Goal: Communication & Community: Answer question/provide support

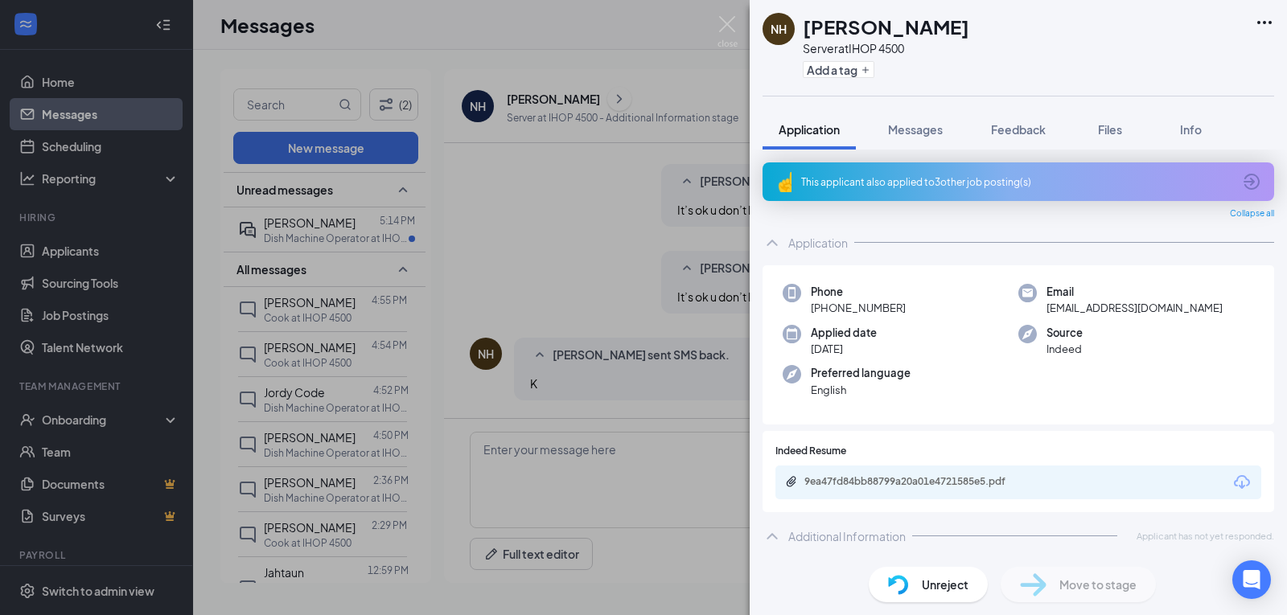
scroll to position [640, 0]
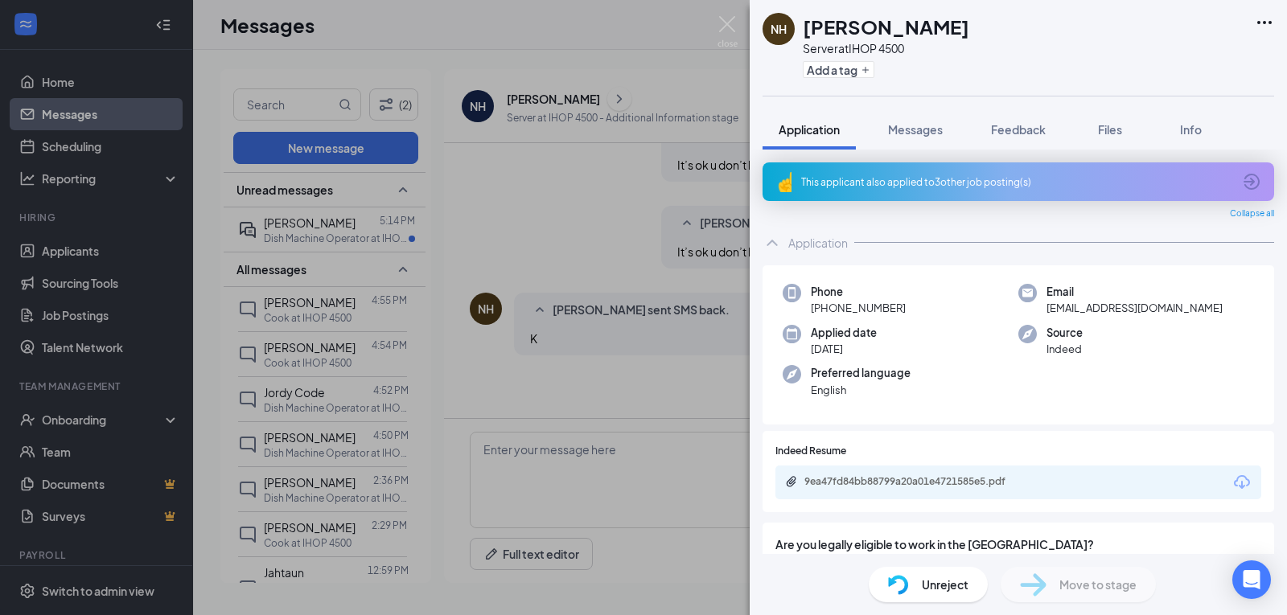
click at [130, 253] on div "NH [PERSON_NAME] Server at IHOP 4500 Add a tag Application Messages Feedback Fi…" at bounding box center [643, 307] width 1287 height 615
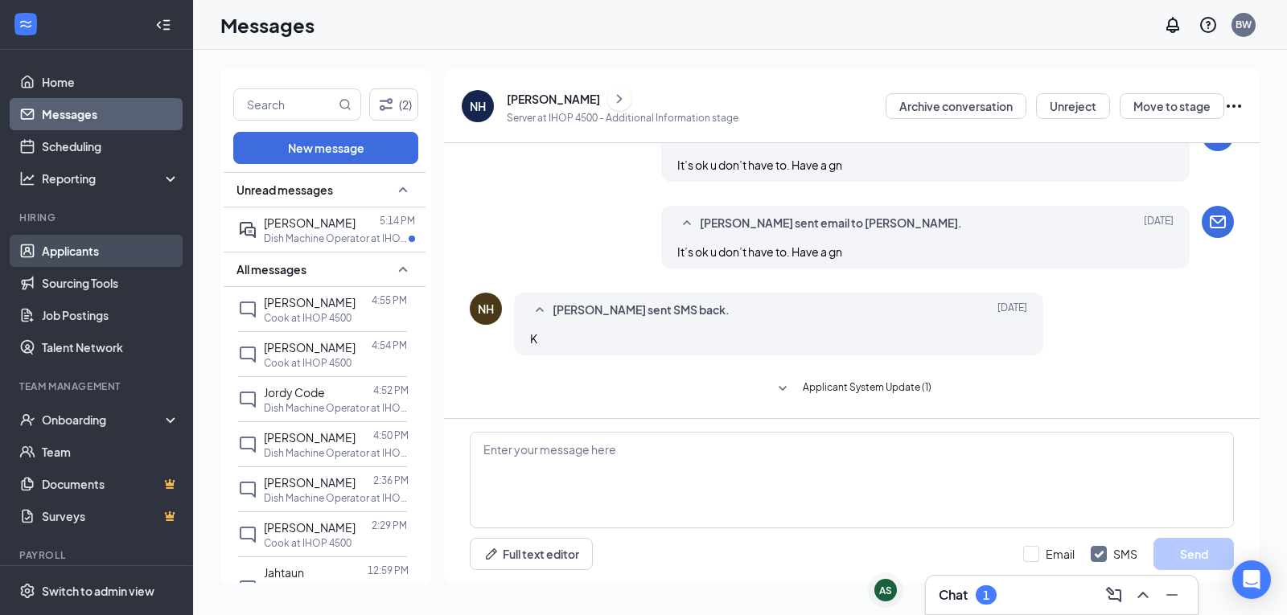
click at [103, 238] on link "Applicants" at bounding box center [111, 251] width 138 height 32
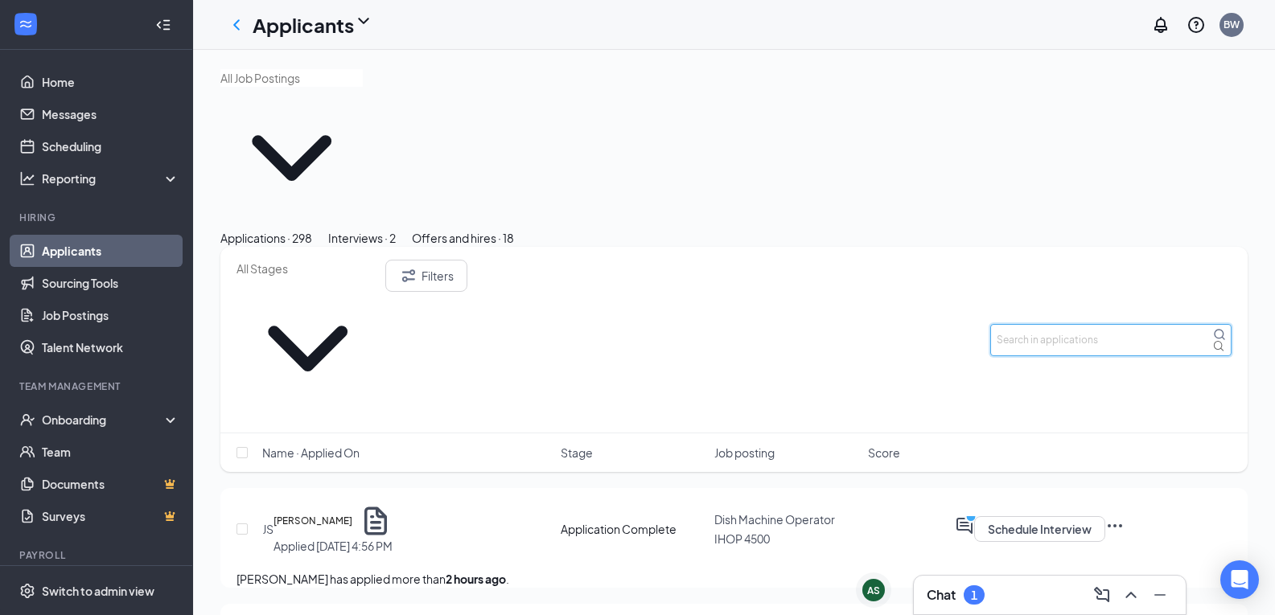
click at [1070, 324] on input "text" at bounding box center [1110, 340] width 241 height 32
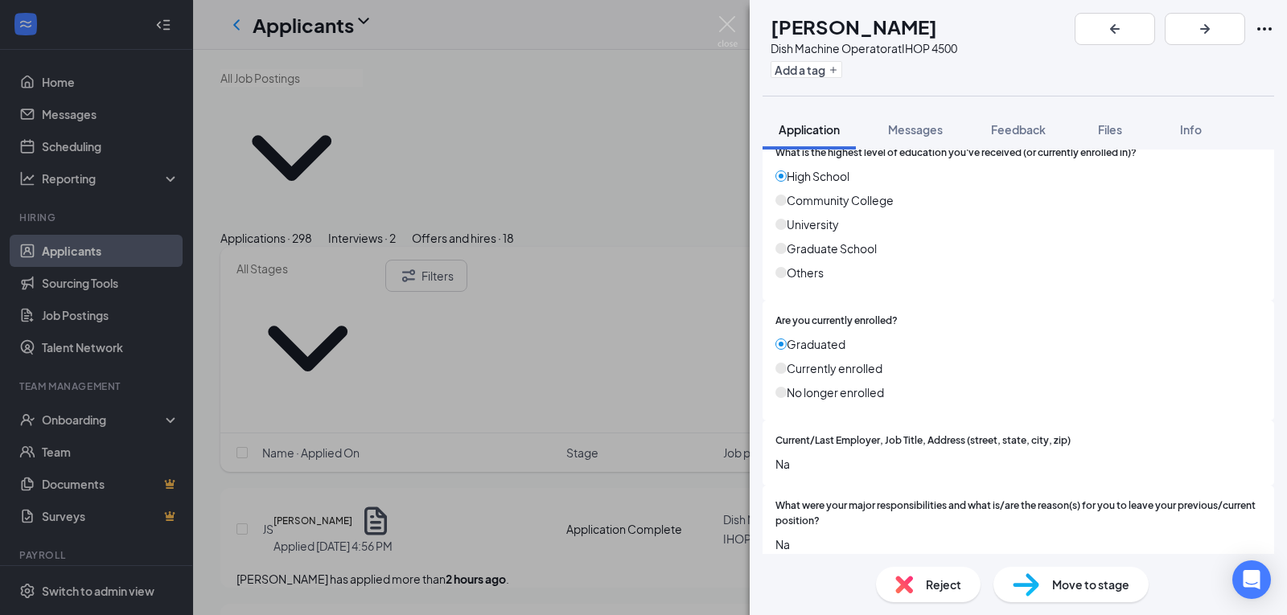
scroll to position [1336, 0]
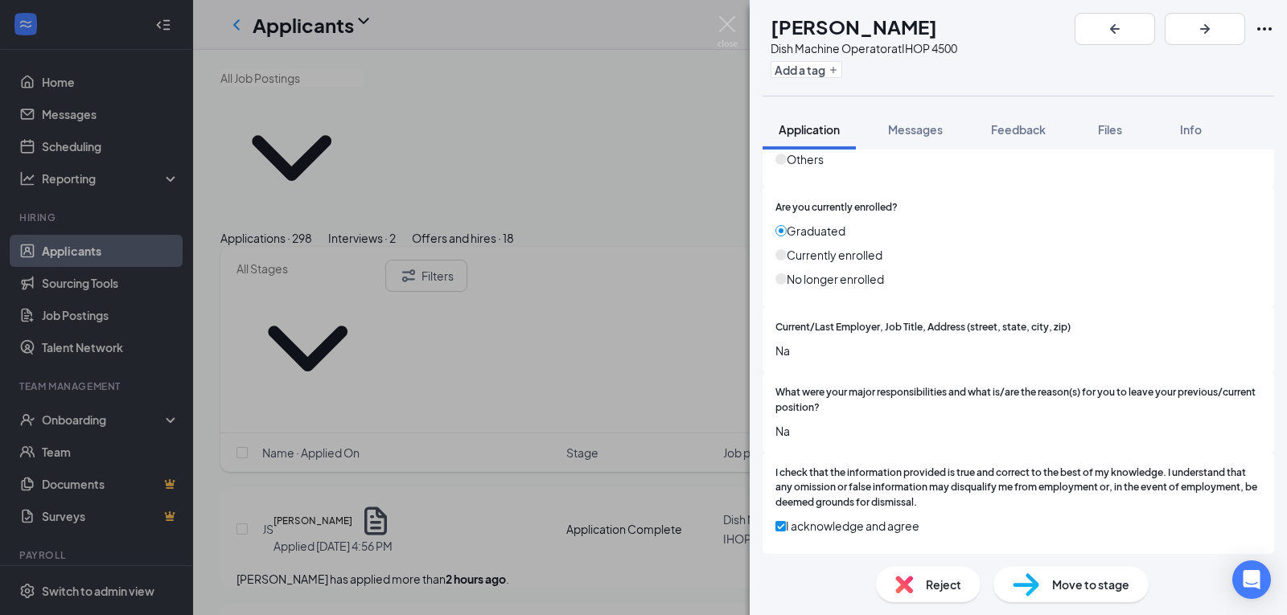
click at [562, 455] on div "[PERSON_NAME] Dish Machine Operator at IHOP 4500 Add a tag Application Messages…" at bounding box center [643, 307] width 1287 height 615
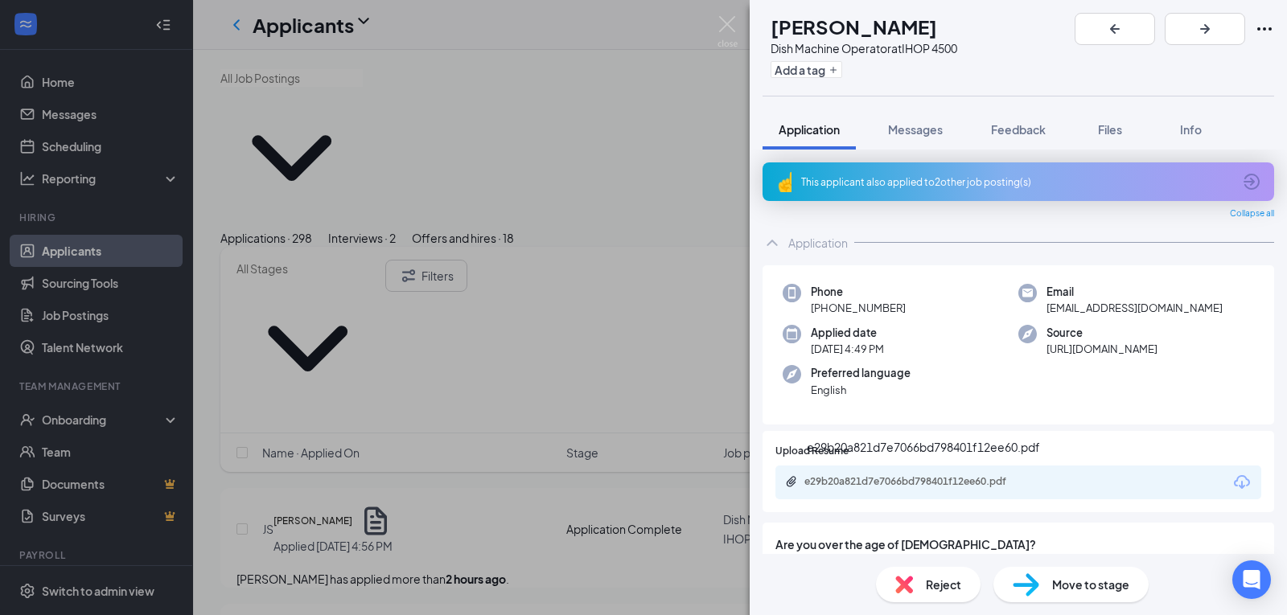
click at [926, 479] on div "e29b20a821d7e7066bd798401f12ee60.pdf" at bounding box center [917, 481] width 225 height 13
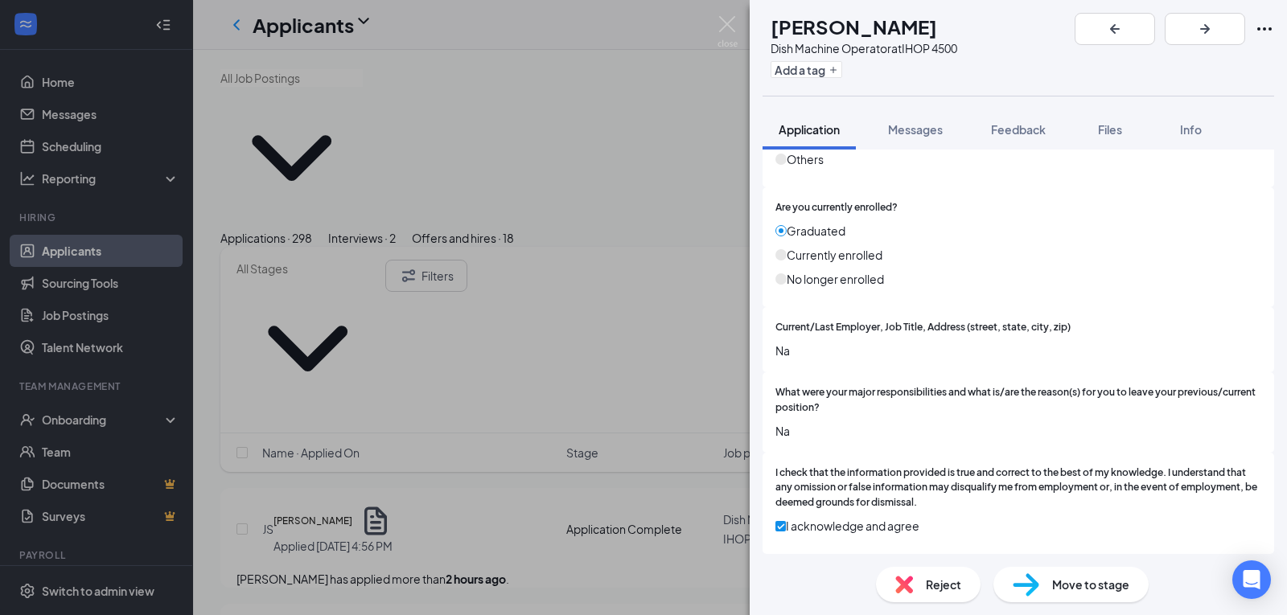
scroll to position [1336, 0]
click at [903, 121] on div "Messages" at bounding box center [915, 129] width 55 height 16
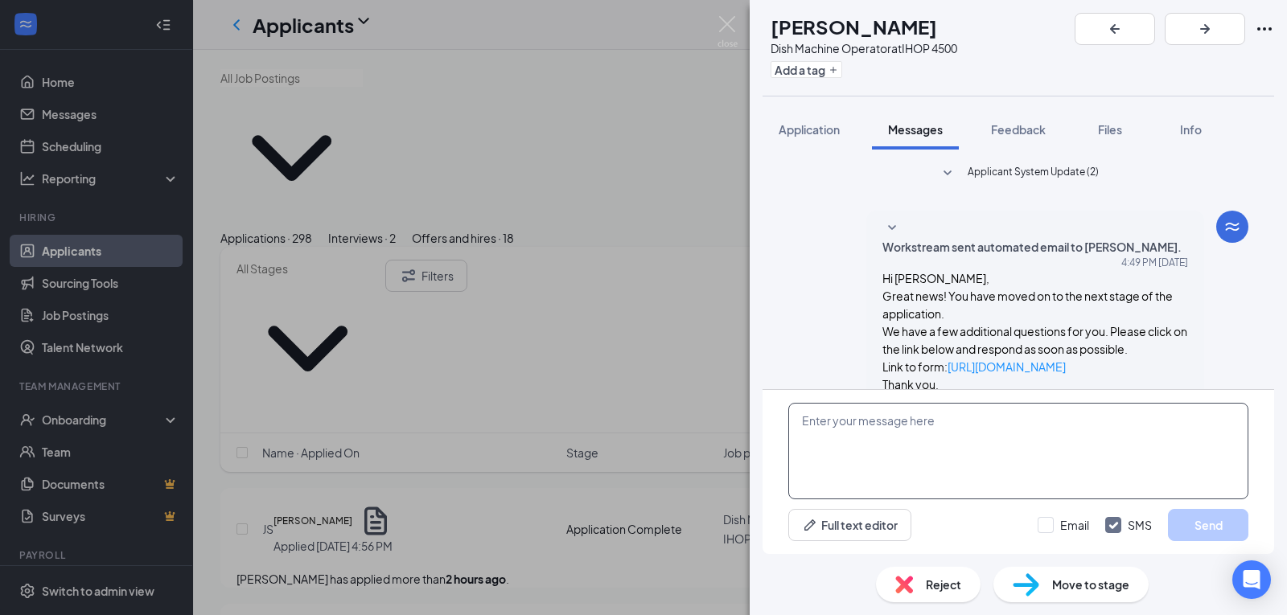
scroll to position [93, 0]
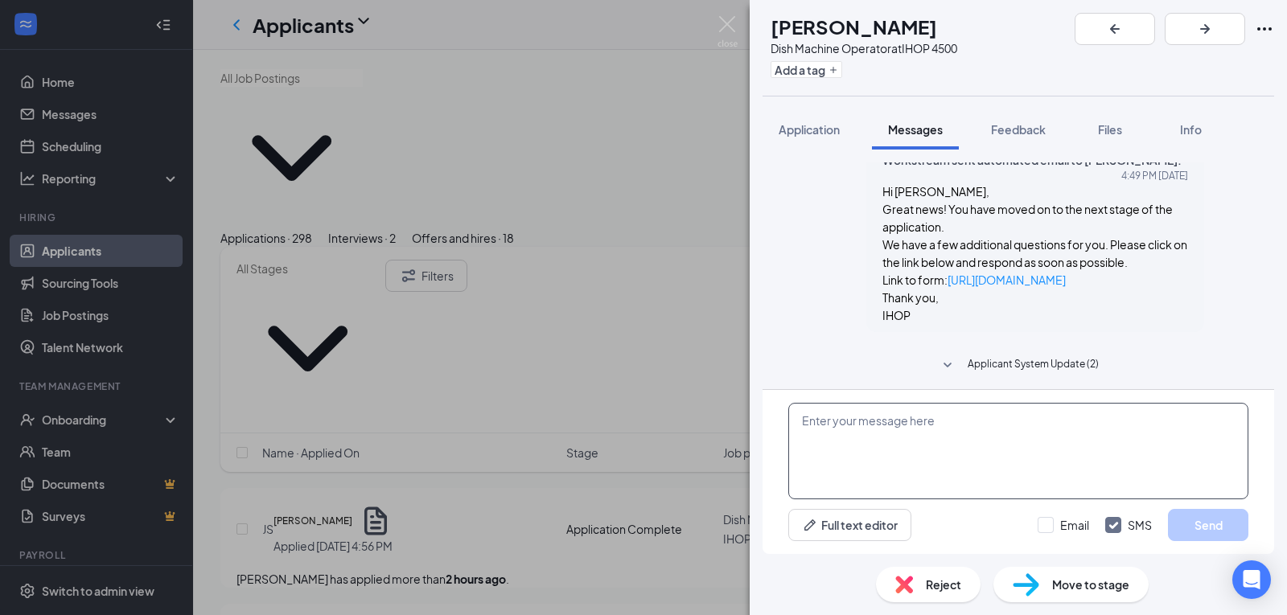
click at [1056, 455] on textarea at bounding box center [1018, 451] width 460 height 97
type textarea "i"
type textarea "[STREET_ADDRESS][PERSON_NAME]"
click at [718, 23] on img at bounding box center [728, 31] width 20 height 31
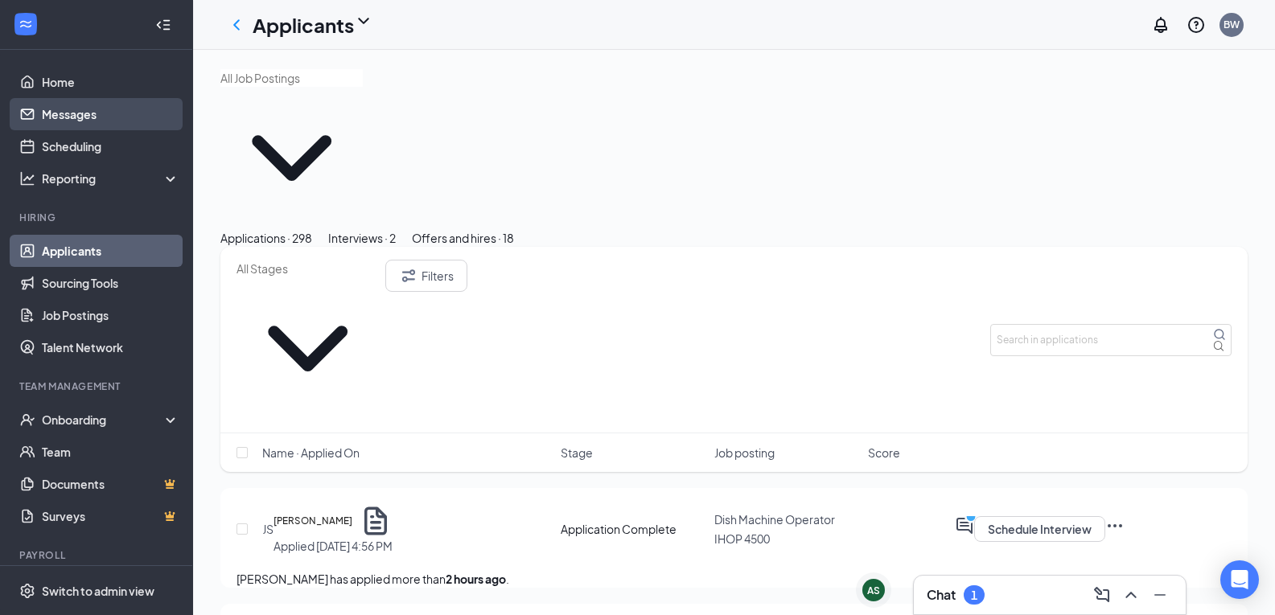
click at [62, 111] on link "Messages" at bounding box center [111, 114] width 138 height 32
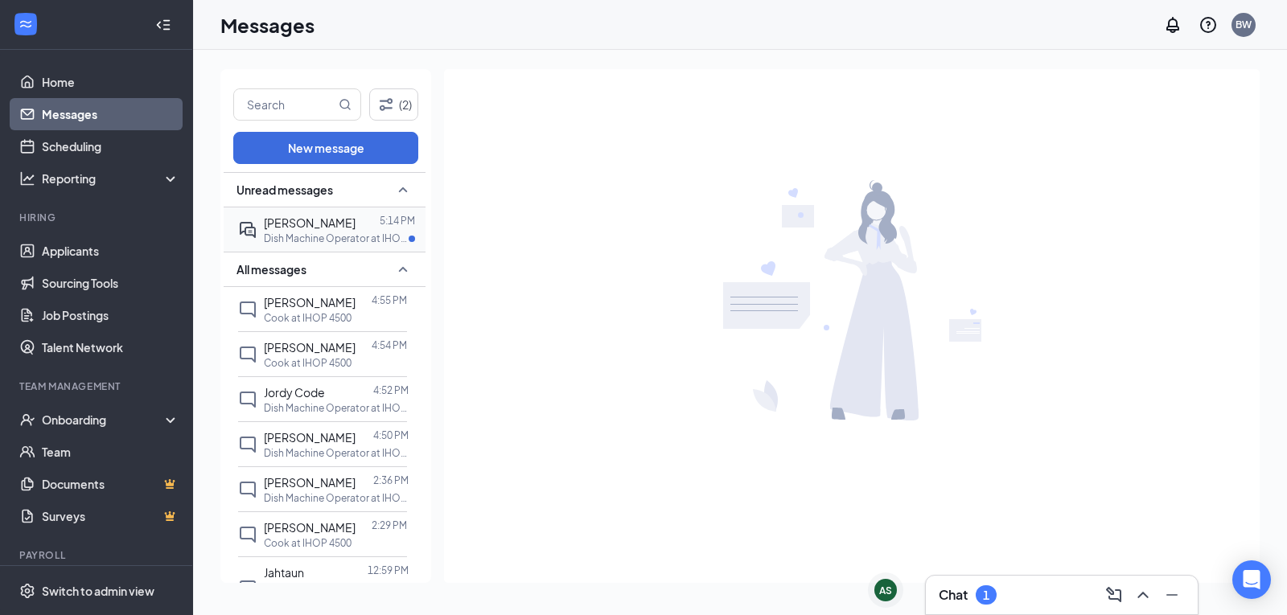
click at [356, 220] on div at bounding box center [368, 223] width 24 height 18
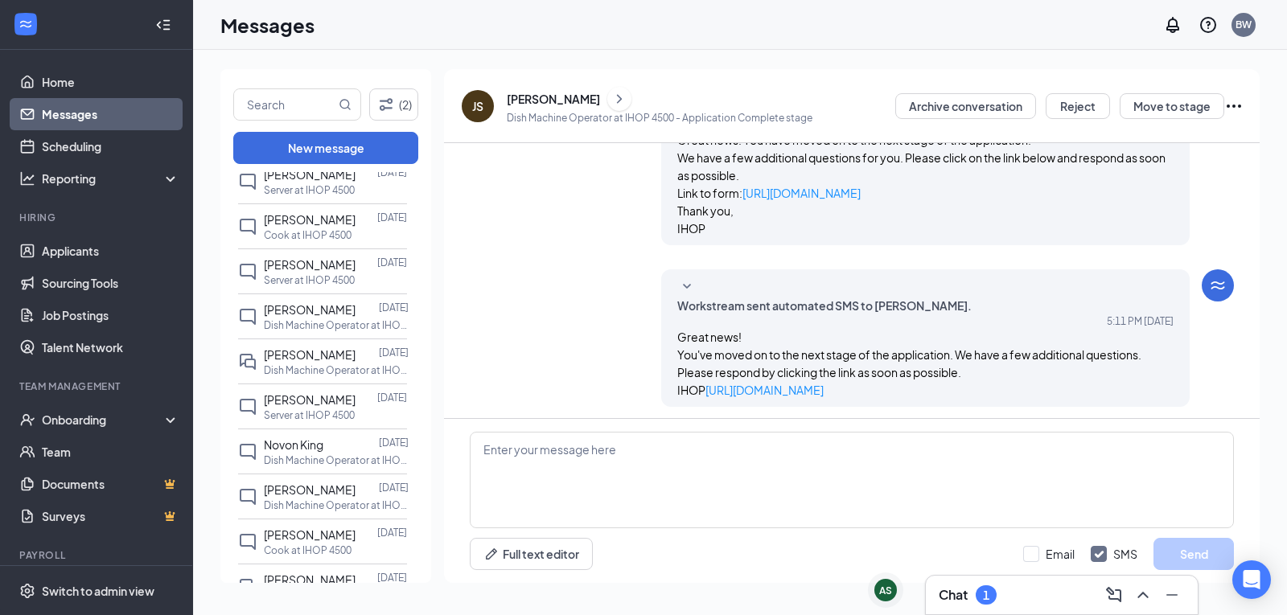
scroll to position [1287, 0]
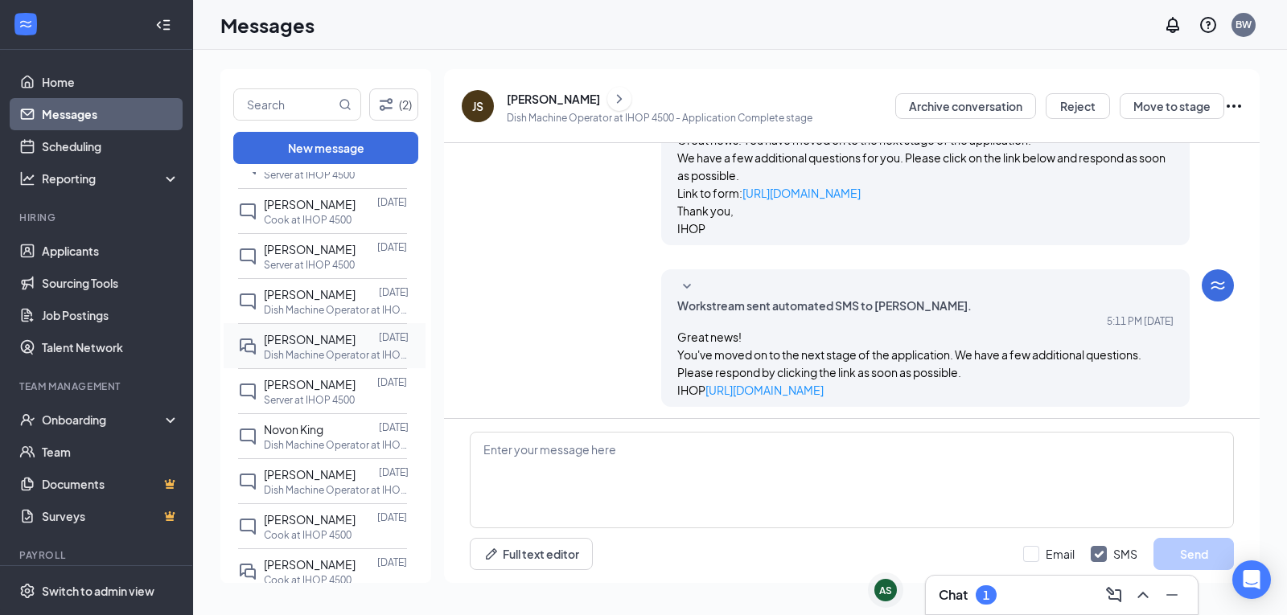
click at [321, 348] on div "[PERSON_NAME]" at bounding box center [310, 340] width 92 height 18
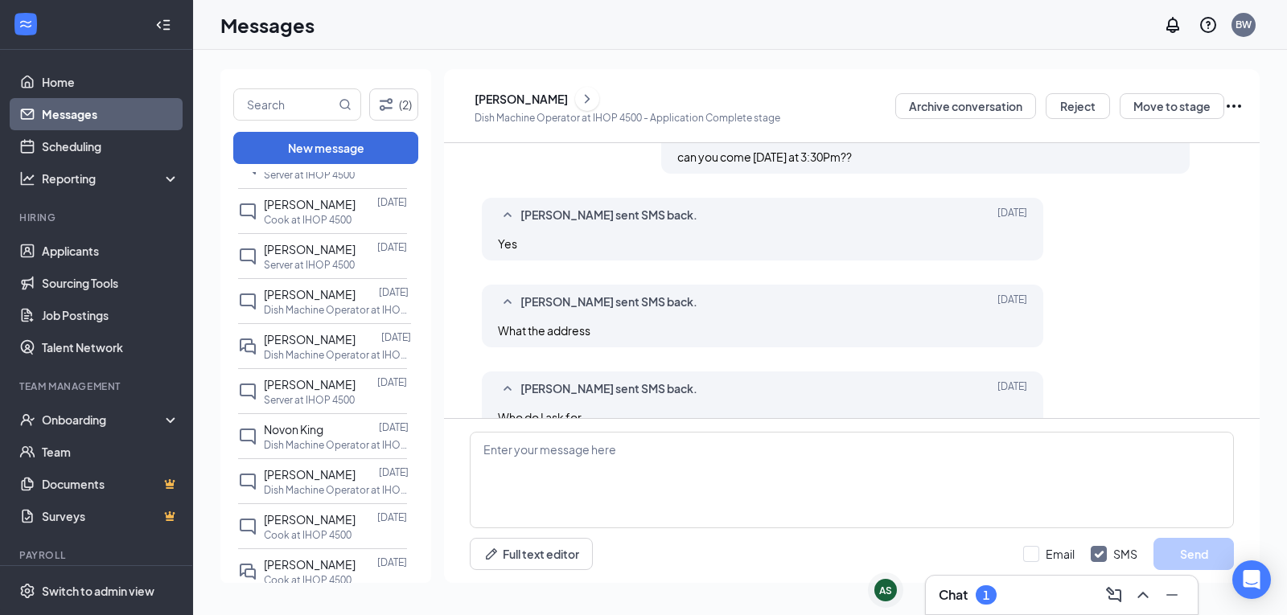
scroll to position [591, 0]
click at [1138, 595] on icon "ChevronUp" at bounding box center [1143, 595] width 19 height 19
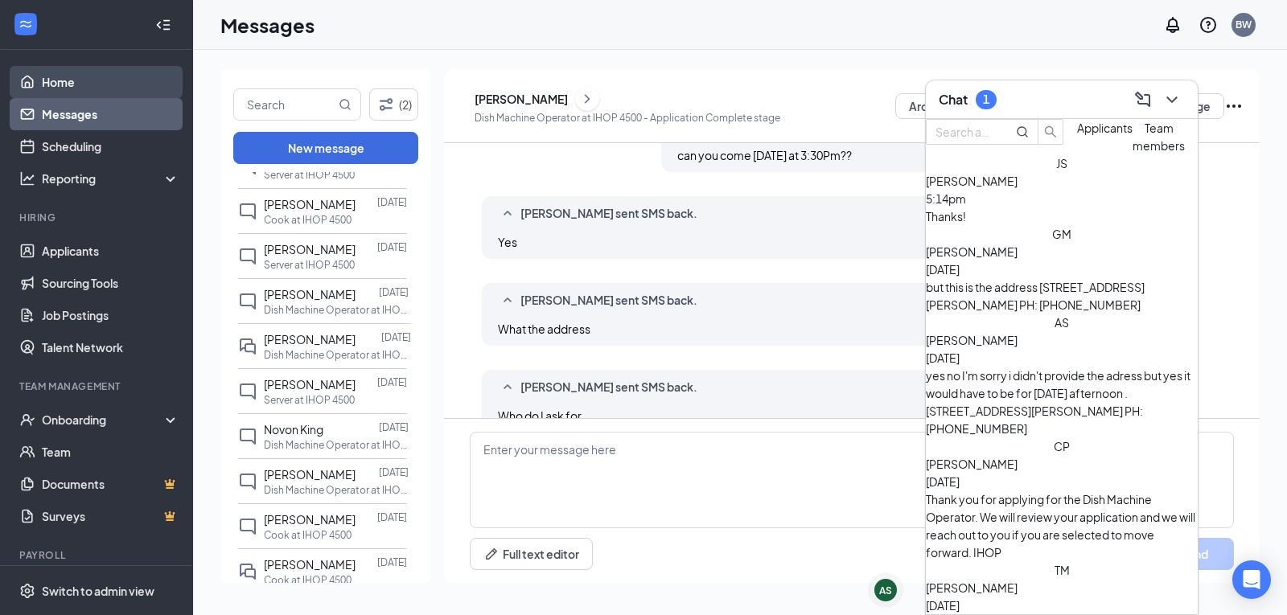
click at [77, 87] on link "Home" at bounding box center [111, 82] width 138 height 32
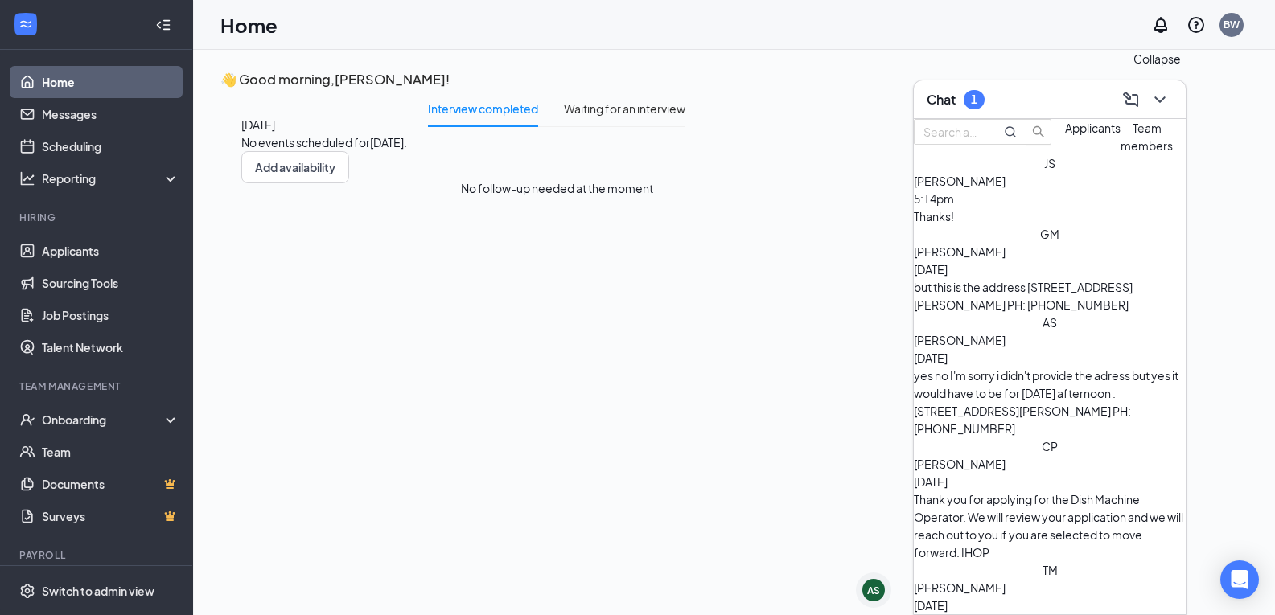
click at [1152, 101] on icon "ChevronDown" at bounding box center [1159, 99] width 19 height 19
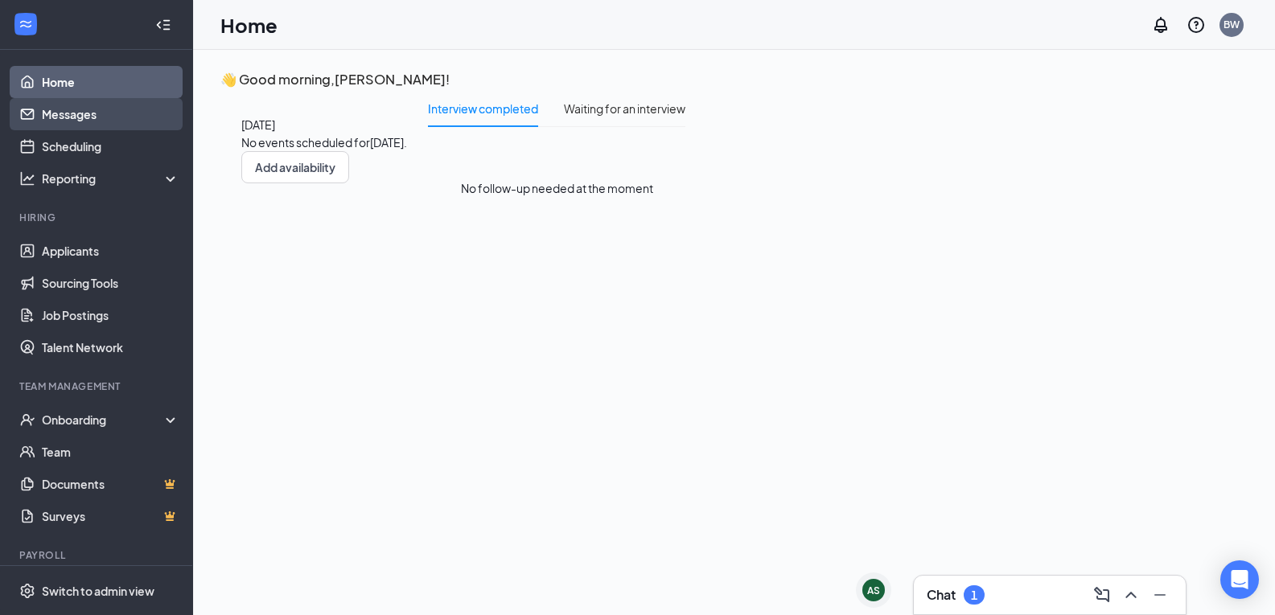
click at [93, 111] on link "Messages" at bounding box center [111, 114] width 138 height 32
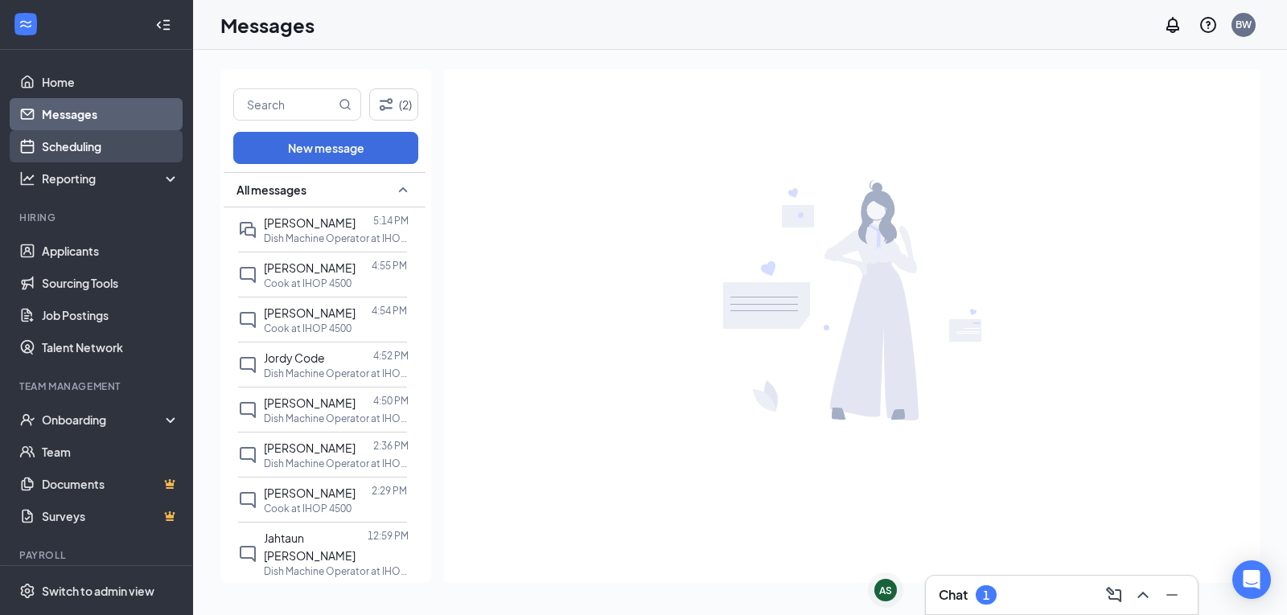
click at [101, 148] on link "Scheduling" at bounding box center [111, 146] width 138 height 32
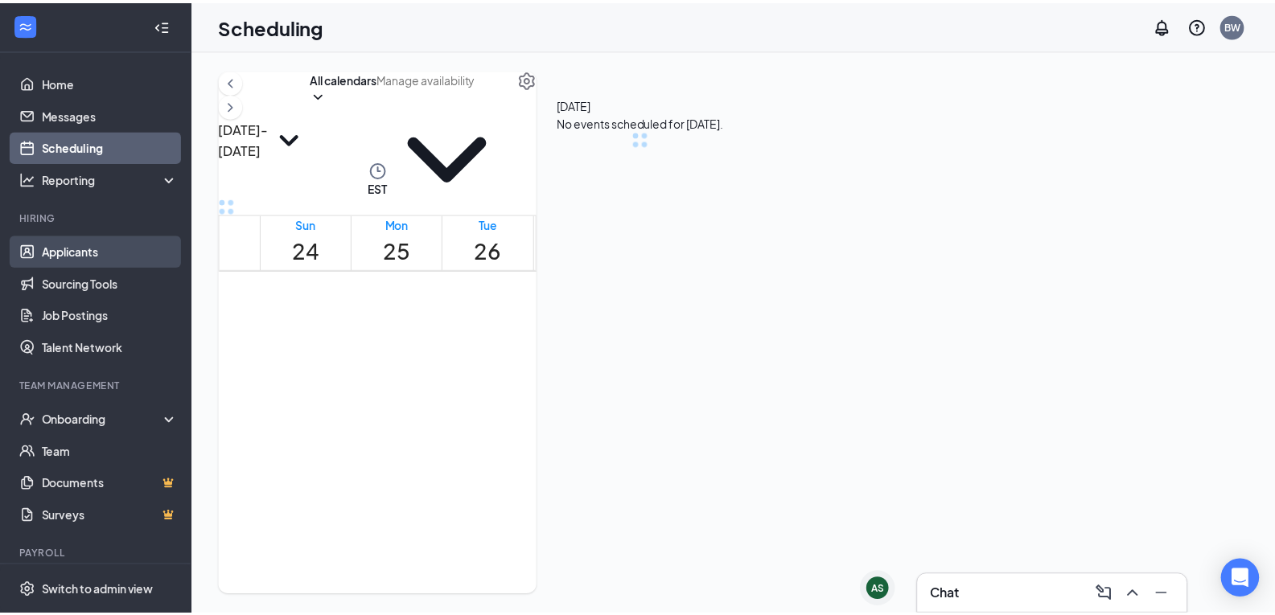
scroll to position [791, 0]
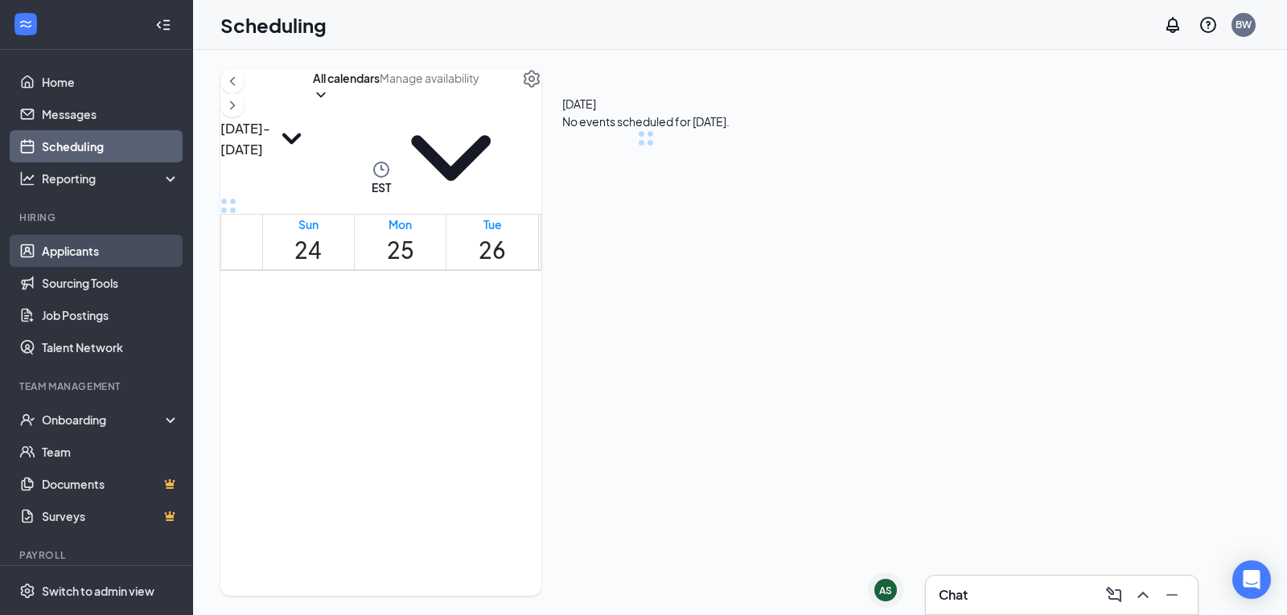
click at [102, 250] on link "Applicants" at bounding box center [111, 251] width 138 height 32
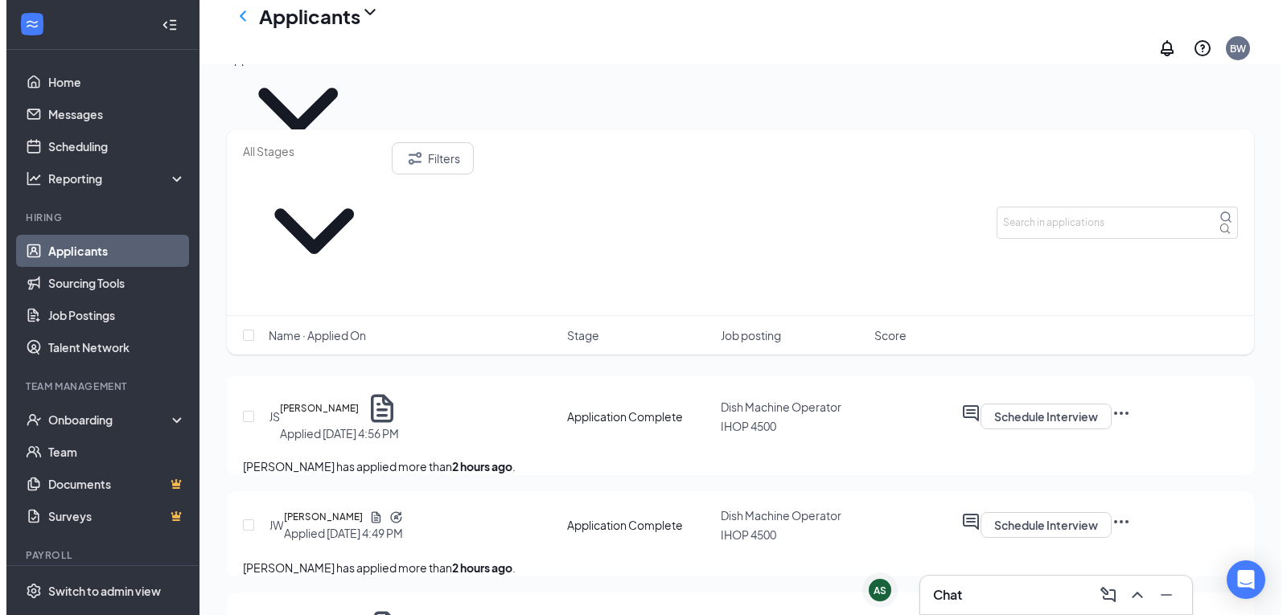
scroll to position [161, 0]
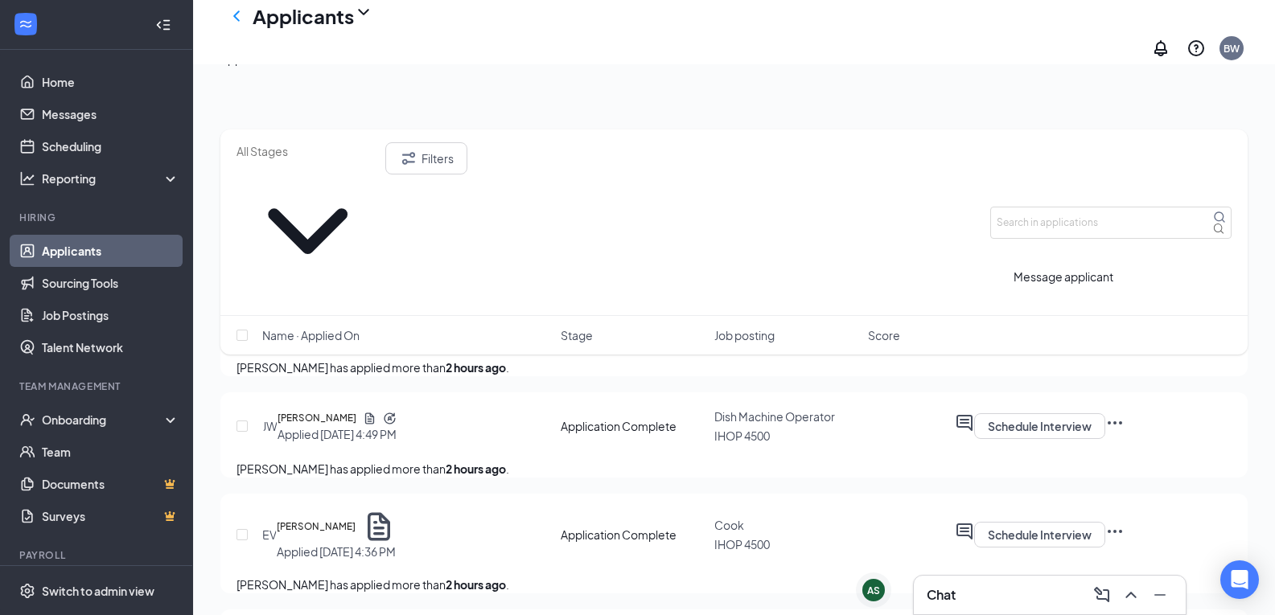
click at [974, 414] on icon "ActiveChat" at bounding box center [964, 423] width 19 height 19
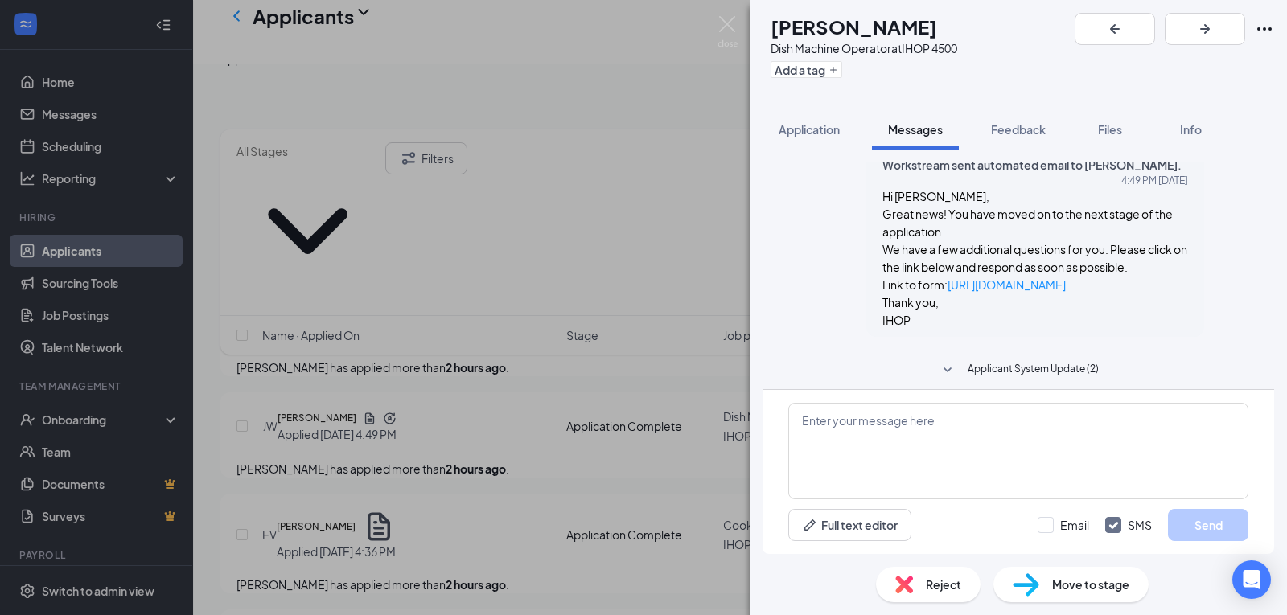
scroll to position [93, 0]
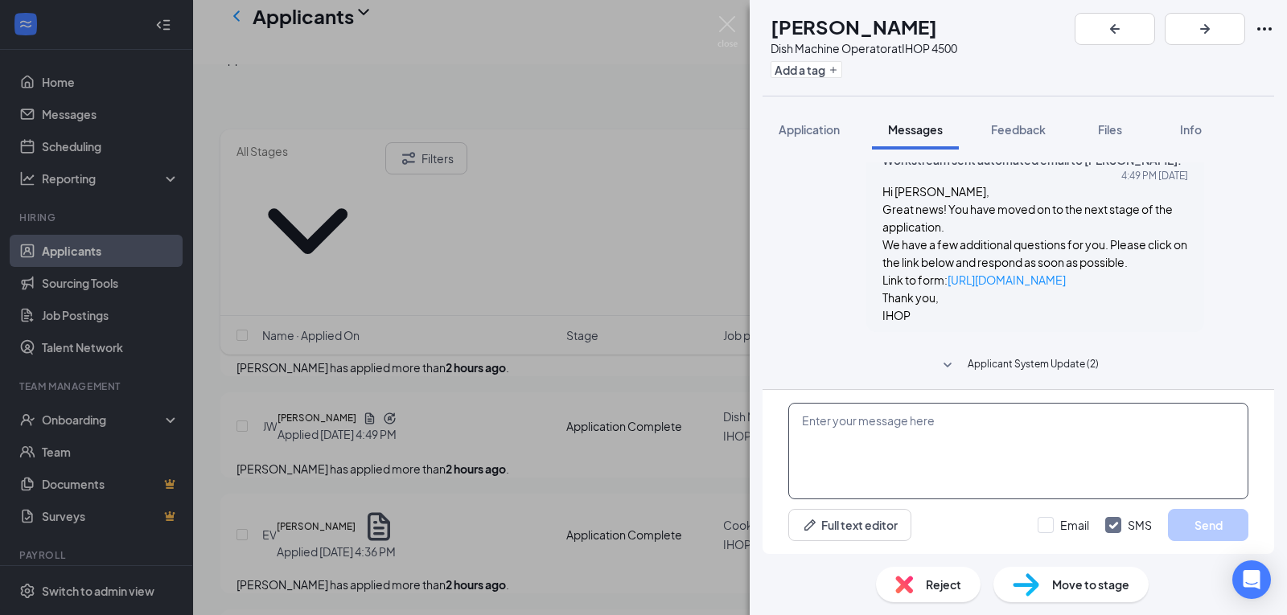
click at [1055, 436] on textarea at bounding box center [1018, 451] width 460 height 97
type textarea "[STREET_ADDRESS][PERSON_NAME]-717-9600 [DATE] @ 3pm"
click at [1208, 533] on button "Send" at bounding box center [1208, 525] width 80 height 32
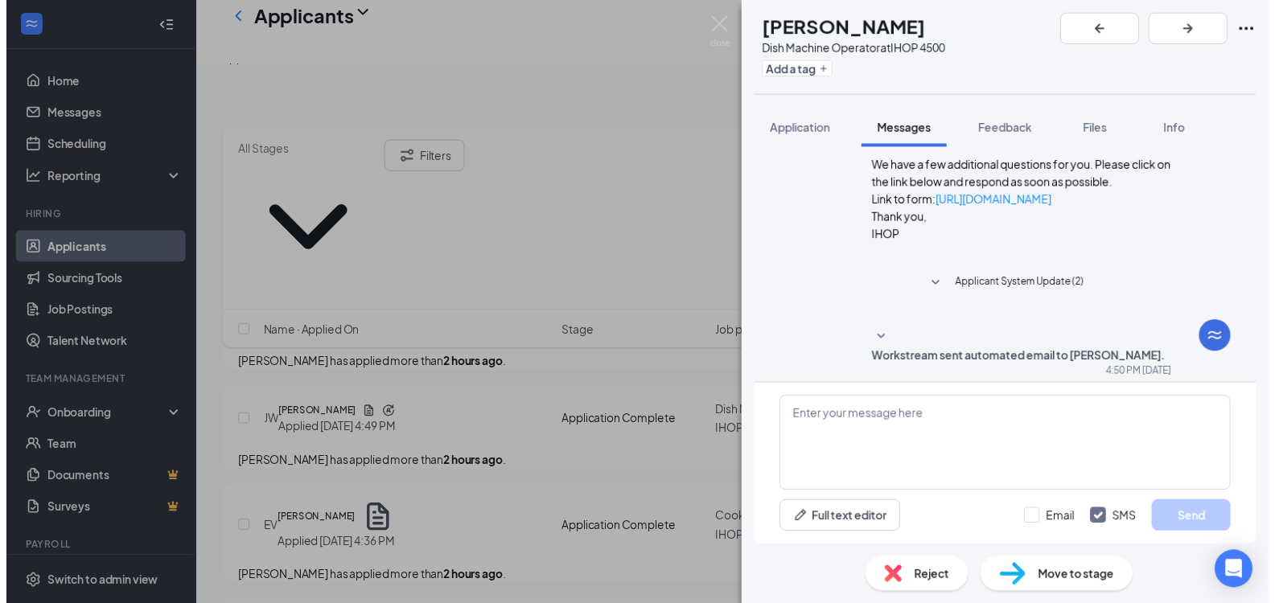
scroll to position [232, 0]
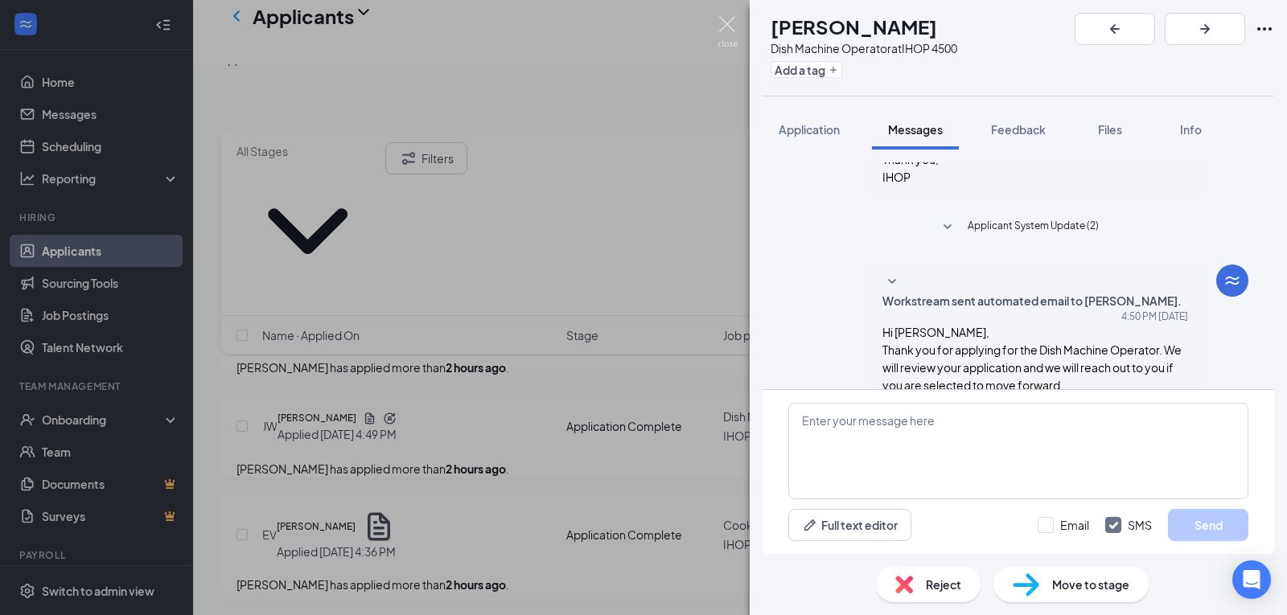
click at [726, 31] on img at bounding box center [728, 31] width 20 height 31
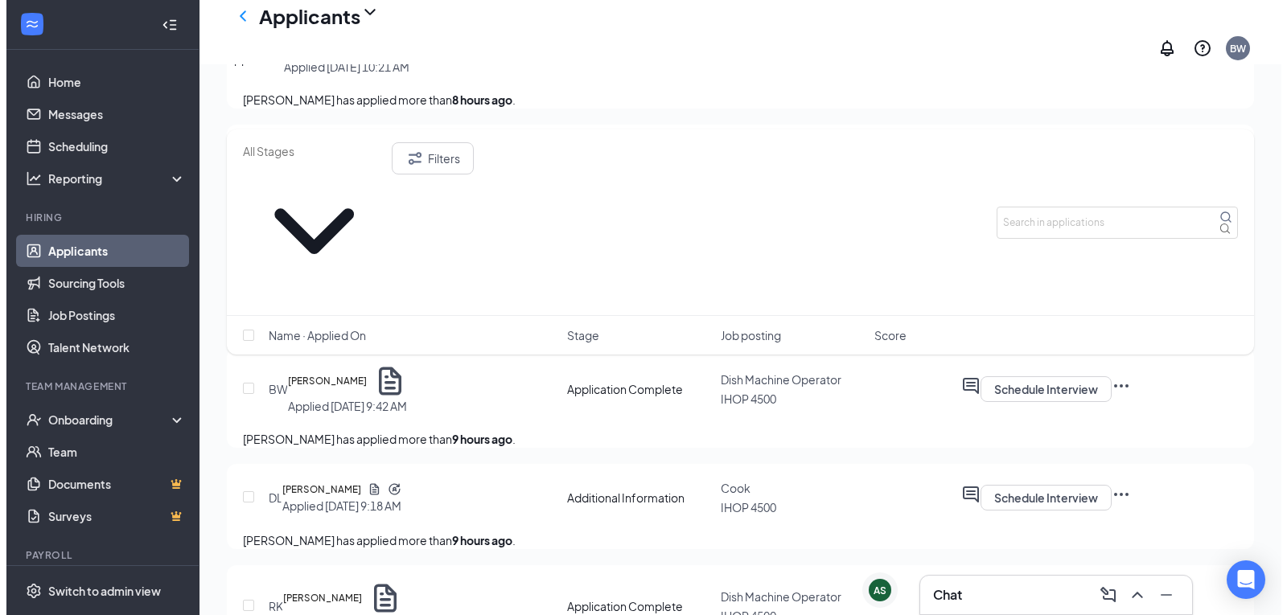
scroll to position [1690, 0]
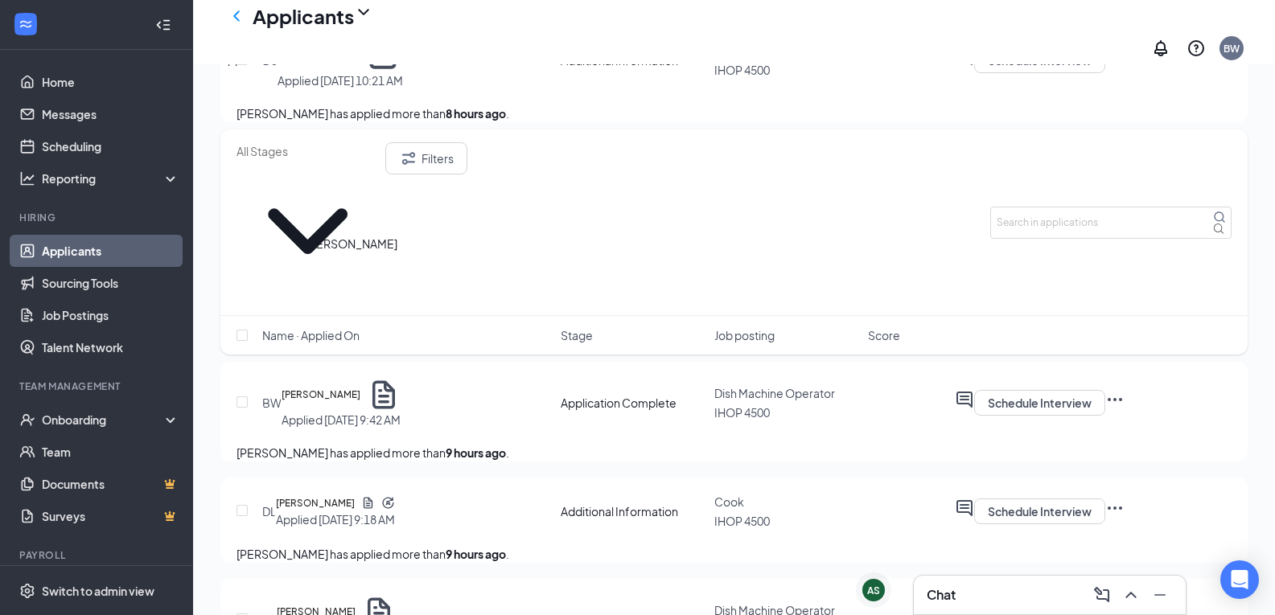
click at [354, 278] on h5 "[PERSON_NAME]" at bounding box center [314, 286] width 79 height 16
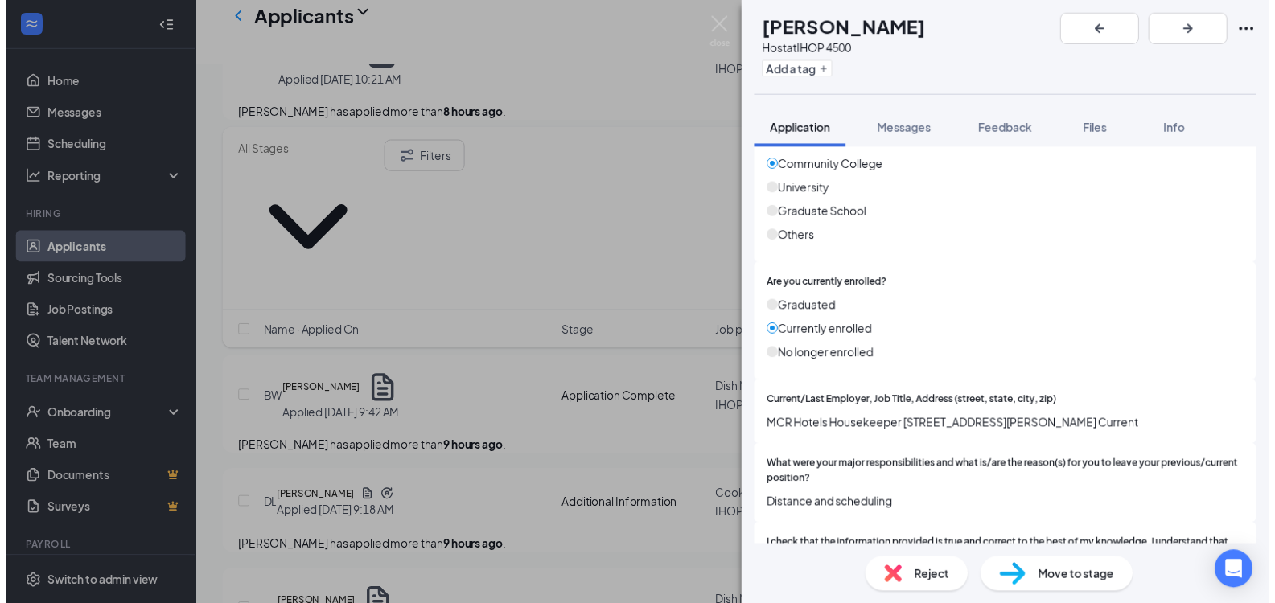
scroll to position [1126, 0]
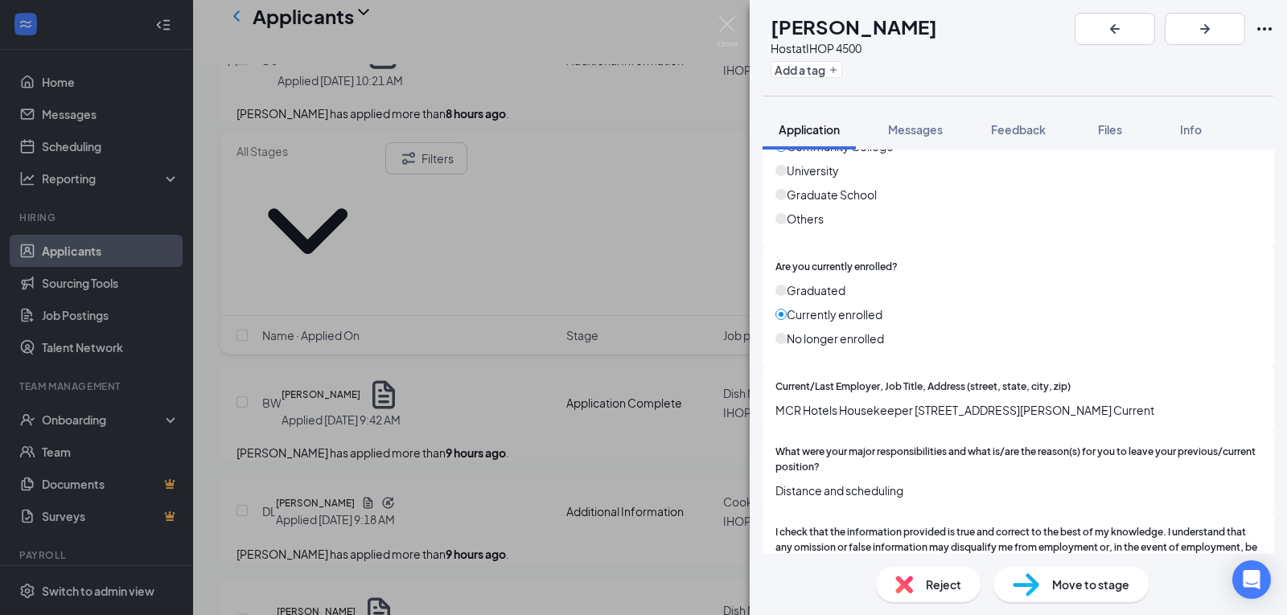
click at [527, 383] on div "TS [PERSON_NAME] Host at IHOP 4500 Add a tag Application Messages Feedback File…" at bounding box center [643, 307] width 1287 height 615
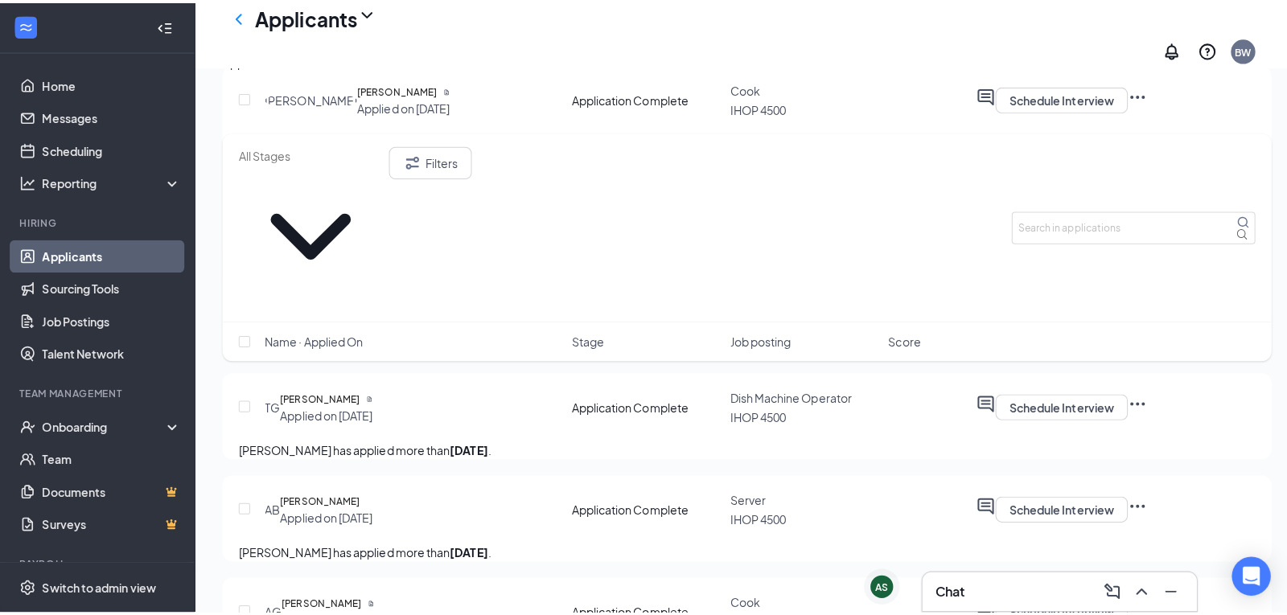
scroll to position [2655, 0]
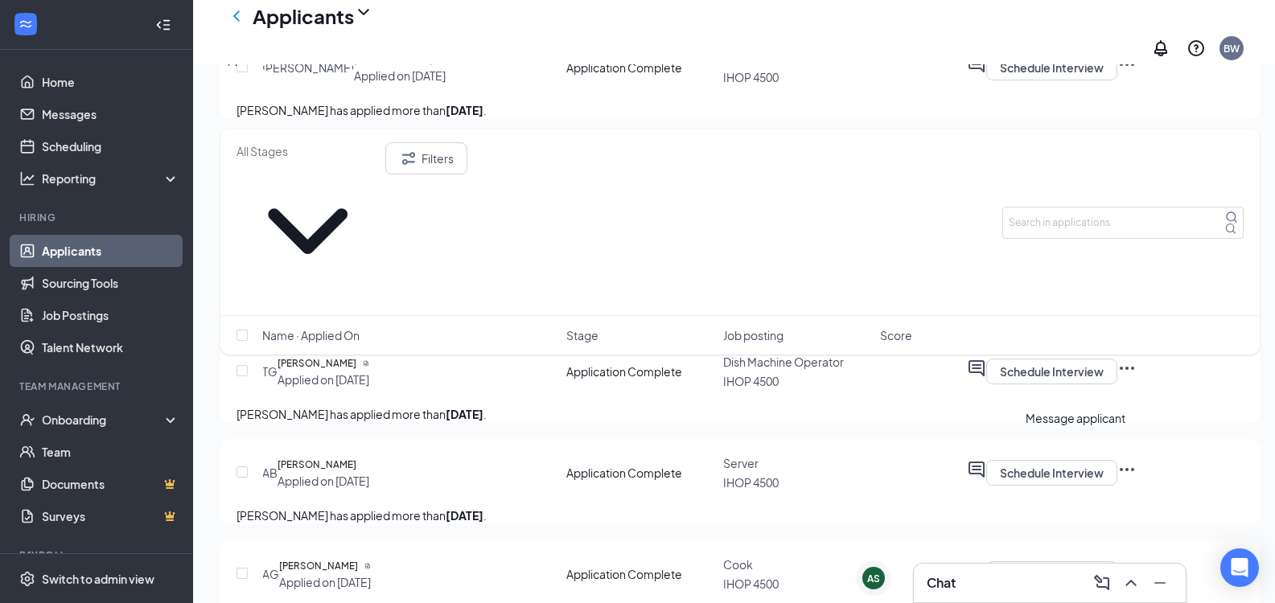
click at [986, 277] on icon "ActiveChat" at bounding box center [976, 266] width 19 height 19
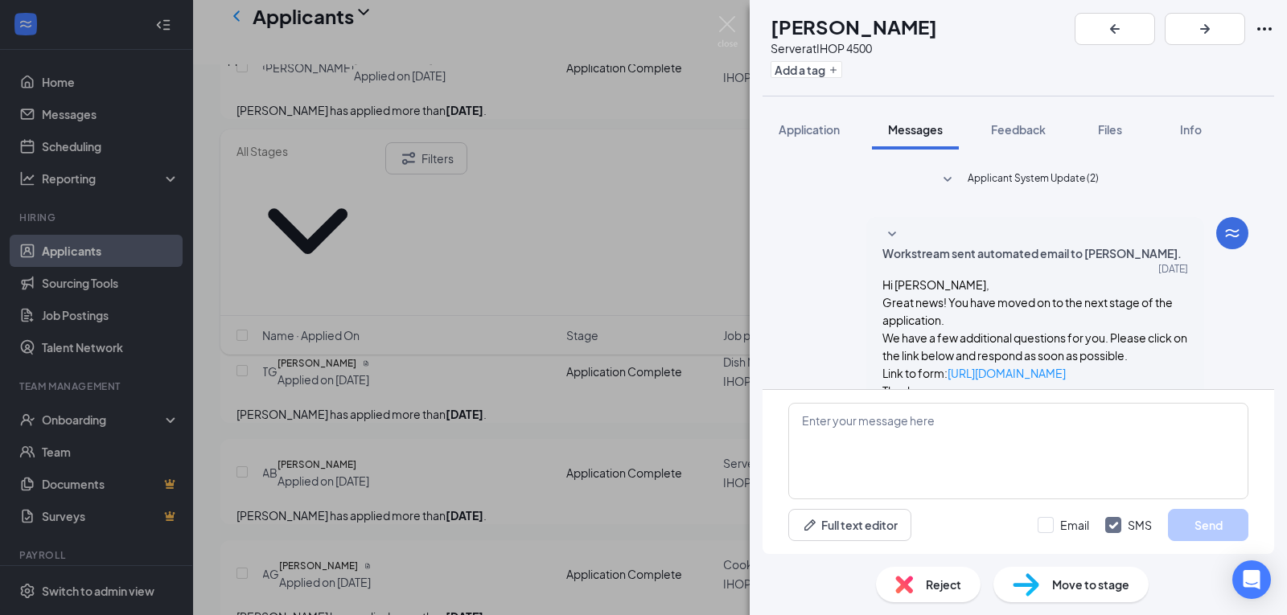
scroll to position [93, 0]
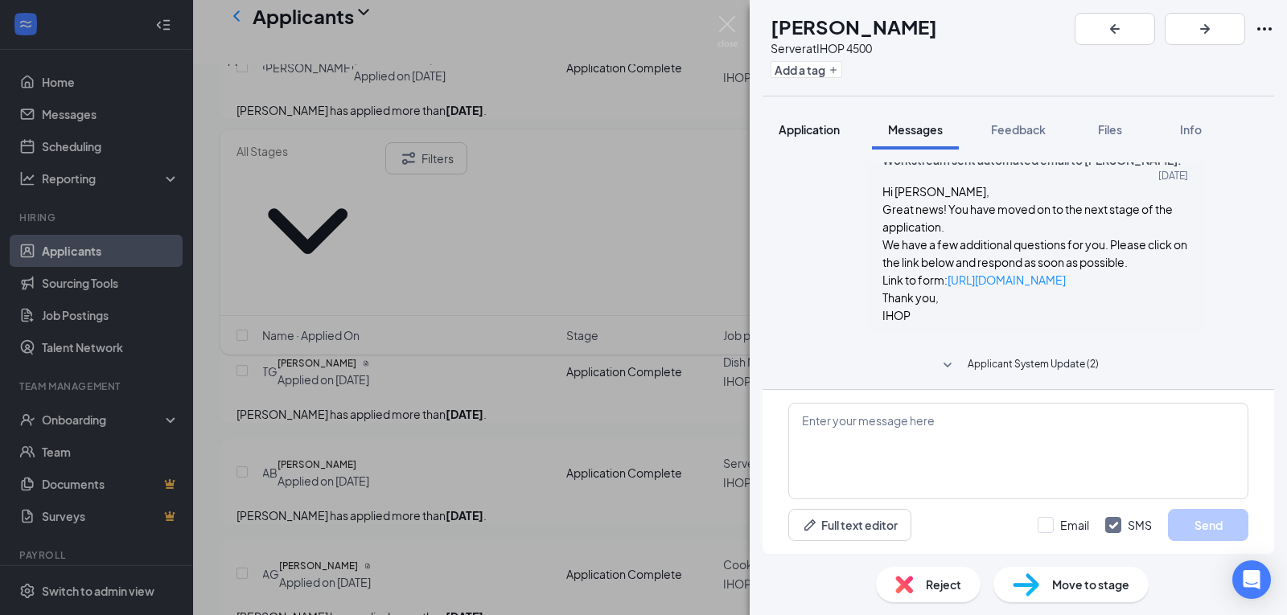
click at [836, 132] on span "Application" at bounding box center [809, 129] width 61 height 14
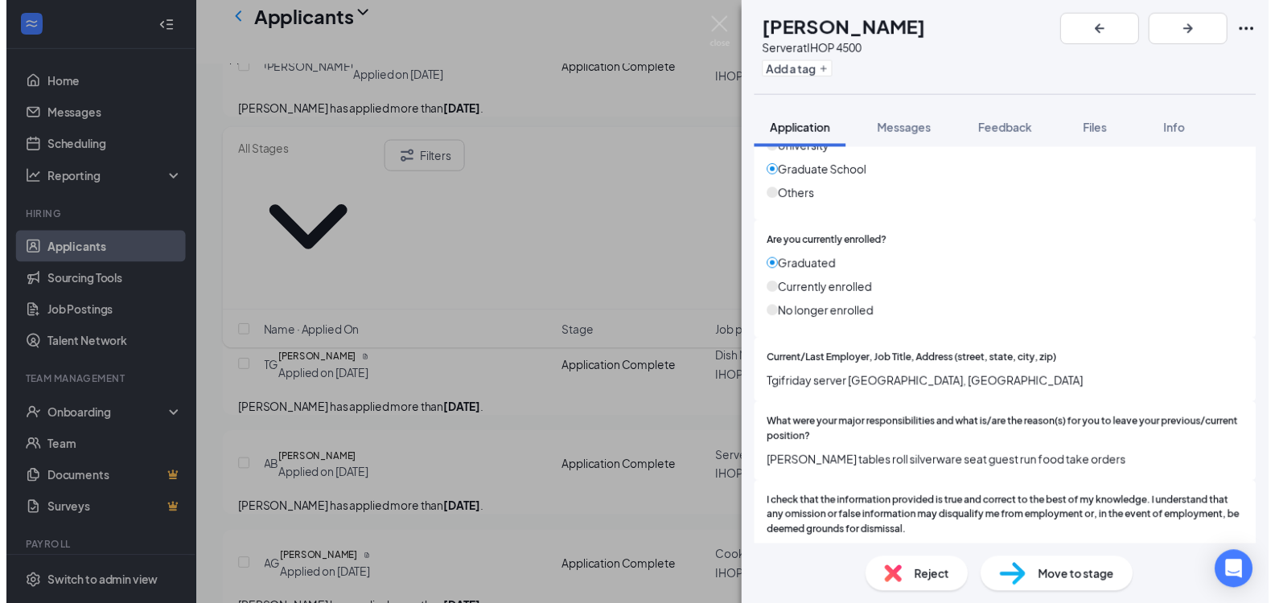
scroll to position [1290, 0]
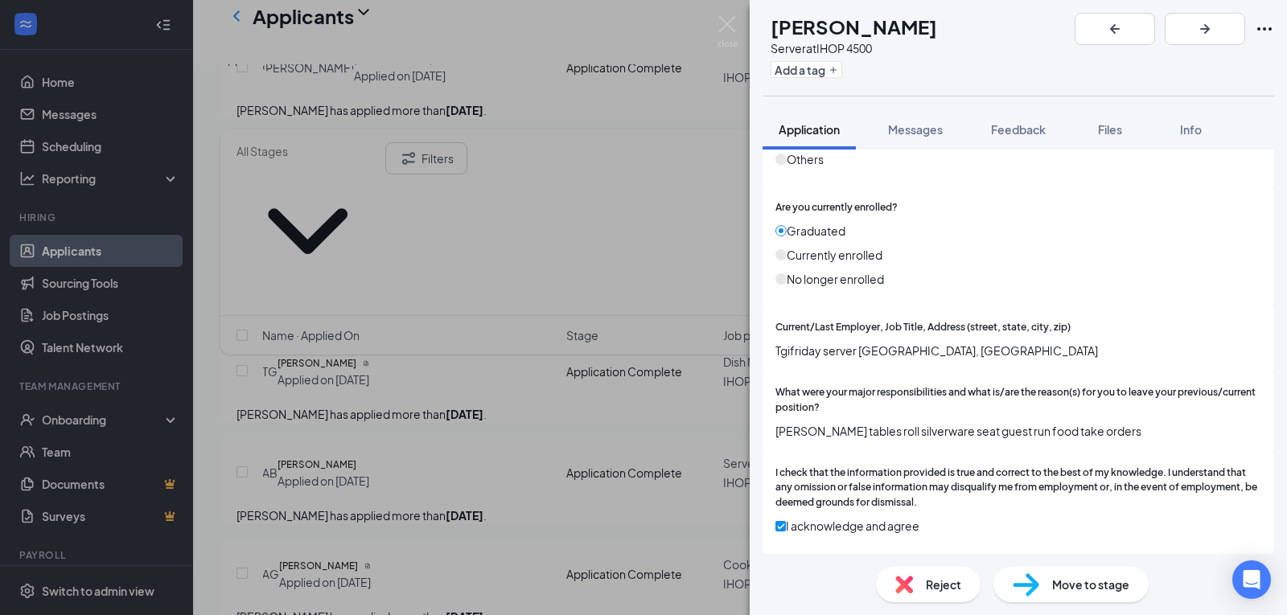
click at [514, 323] on div "SM [PERSON_NAME] Server at IHOP 4500 Add a tag Application Messages Feedback Fi…" at bounding box center [643, 307] width 1287 height 615
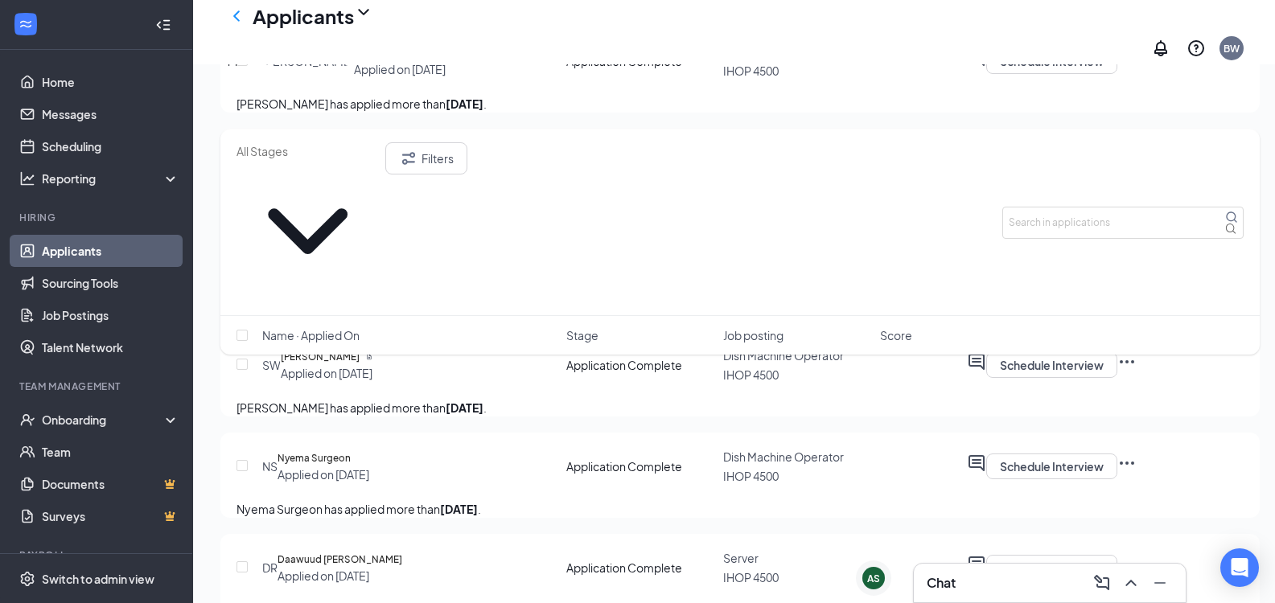
scroll to position [4023, 0]
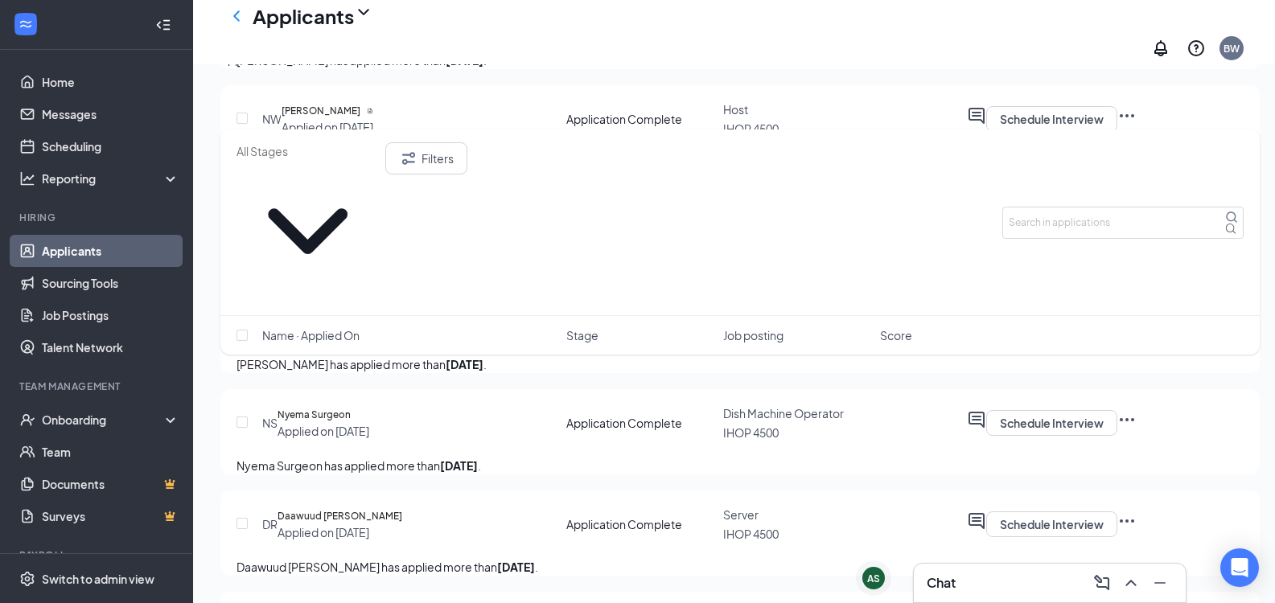
click at [1012, 584] on div "Chat" at bounding box center [1050, 583] width 246 height 26
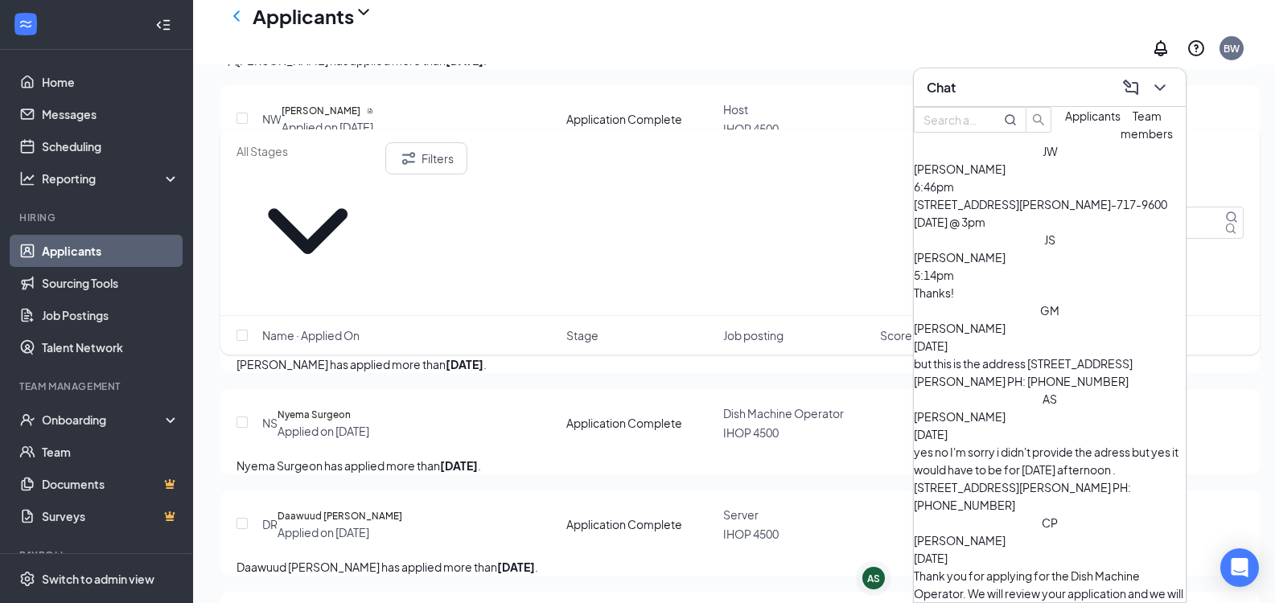
click at [1047, 331] on div "[PERSON_NAME] [DATE]" at bounding box center [1050, 336] width 272 height 35
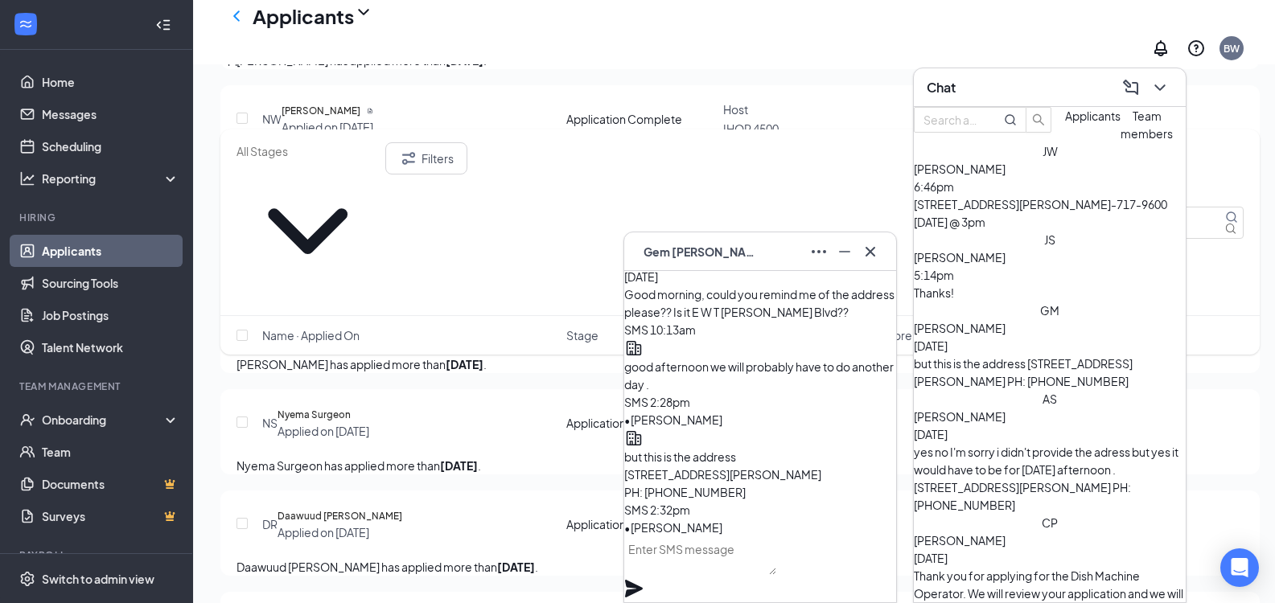
click at [1088, 443] on div "yes no I'm sorry i didn't provide the adress but yes it would have to be for [D…" at bounding box center [1050, 478] width 272 height 71
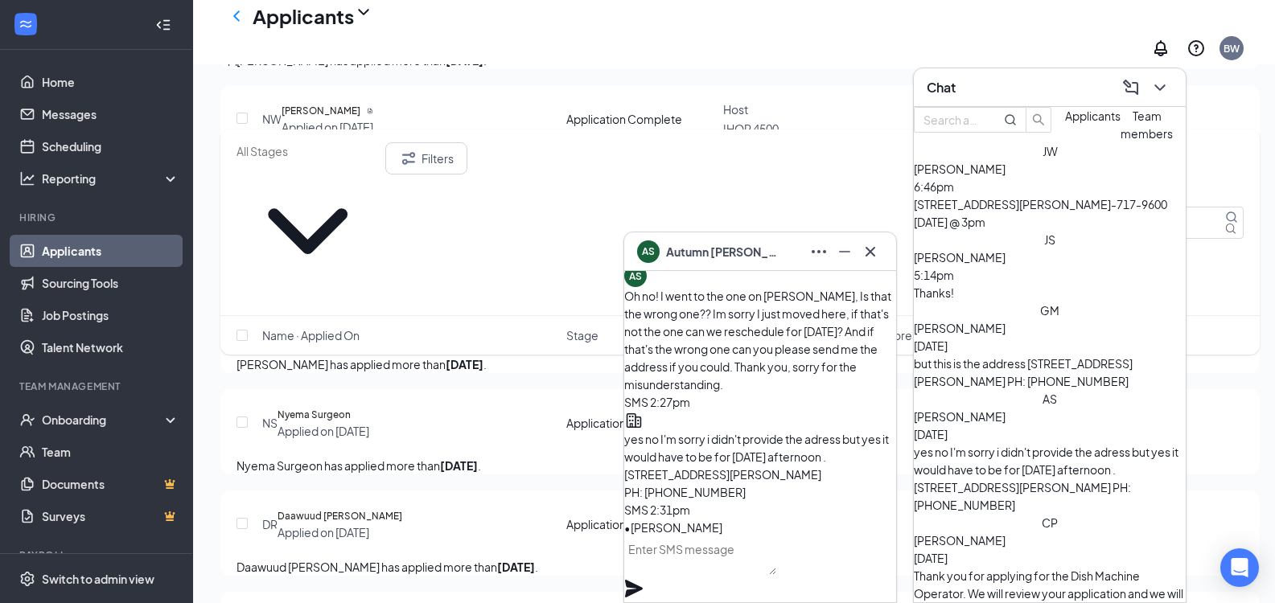
click at [1102, 514] on div "CP [PERSON_NAME] [DATE] Thank you for applying for the Dish Machine Operator. W…" at bounding box center [1050, 576] width 272 height 124
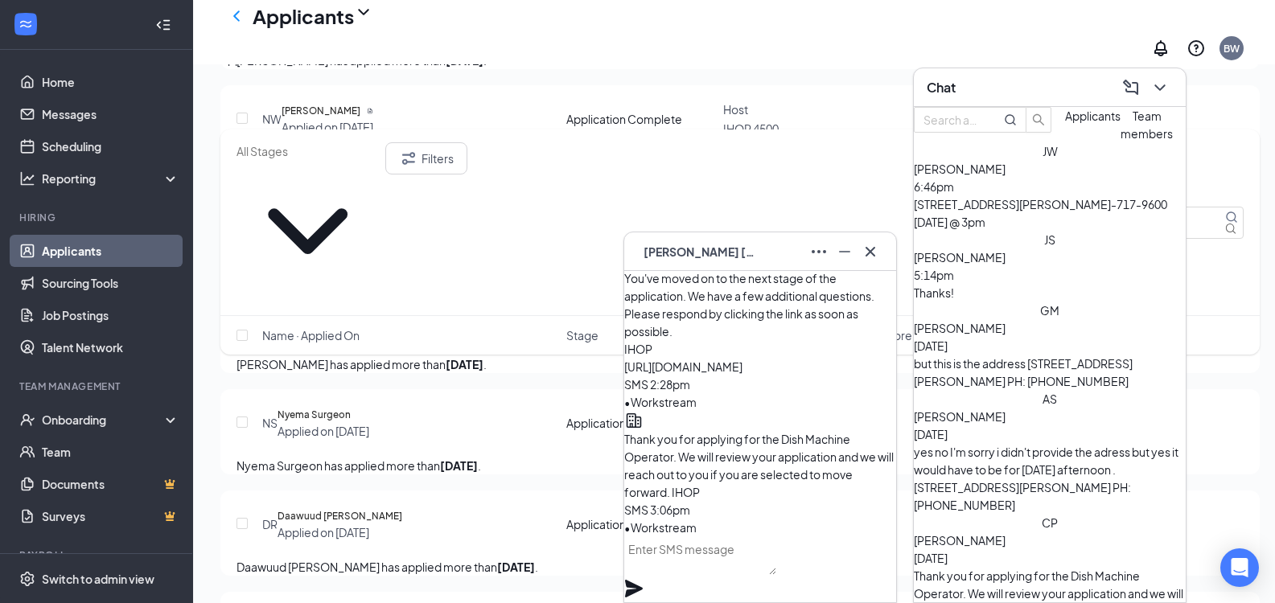
click at [522, 69] on div "[PERSON_NAME] has applied more than [DATE] ." at bounding box center [740, 60] width 1007 height 18
click at [871, 253] on icon "Cross" at bounding box center [870, 251] width 19 height 19
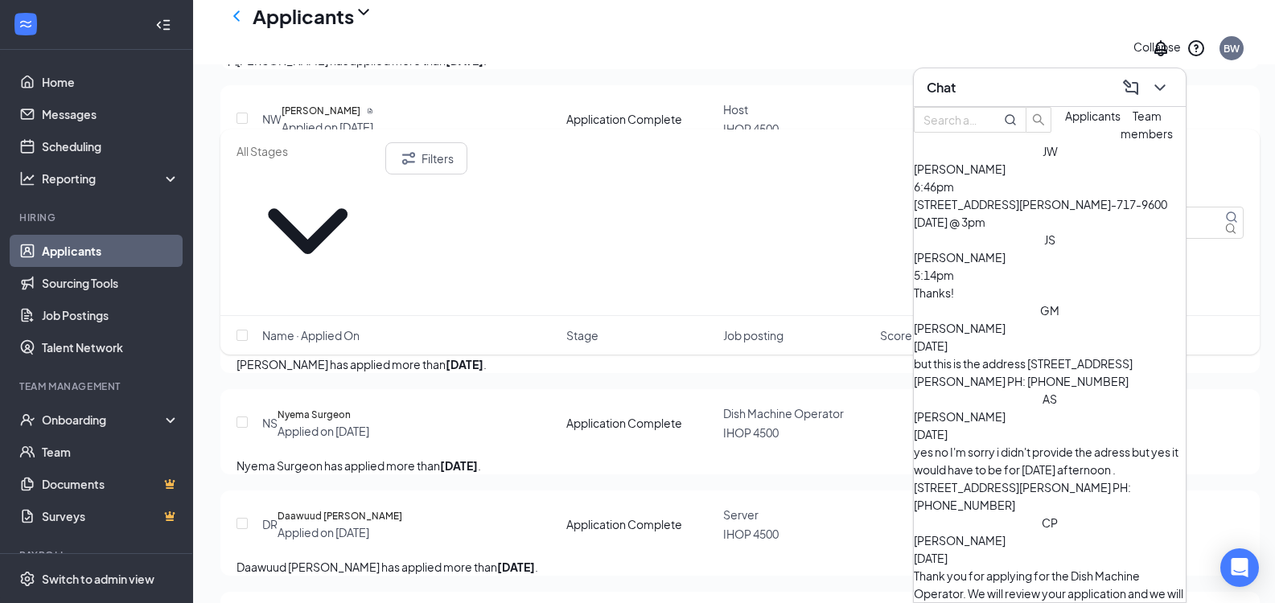
click at [1154, 93] on icon "ChevronDown" at bounding box center [1159, 87] width 19 height 19
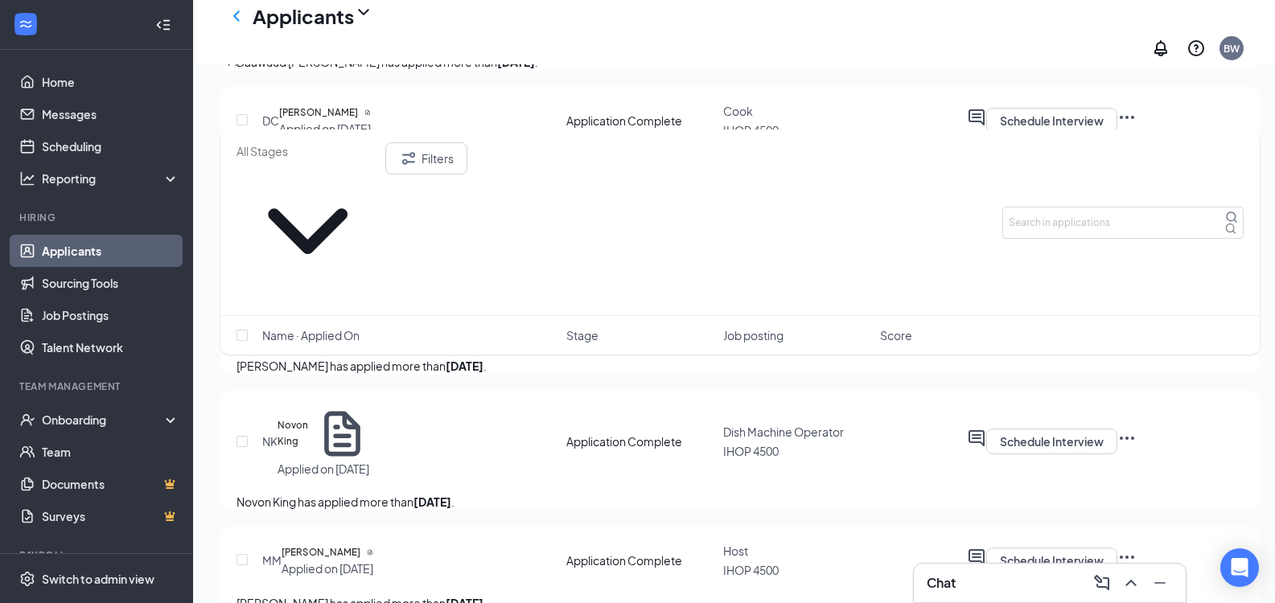
scroll to position [4747, 0]
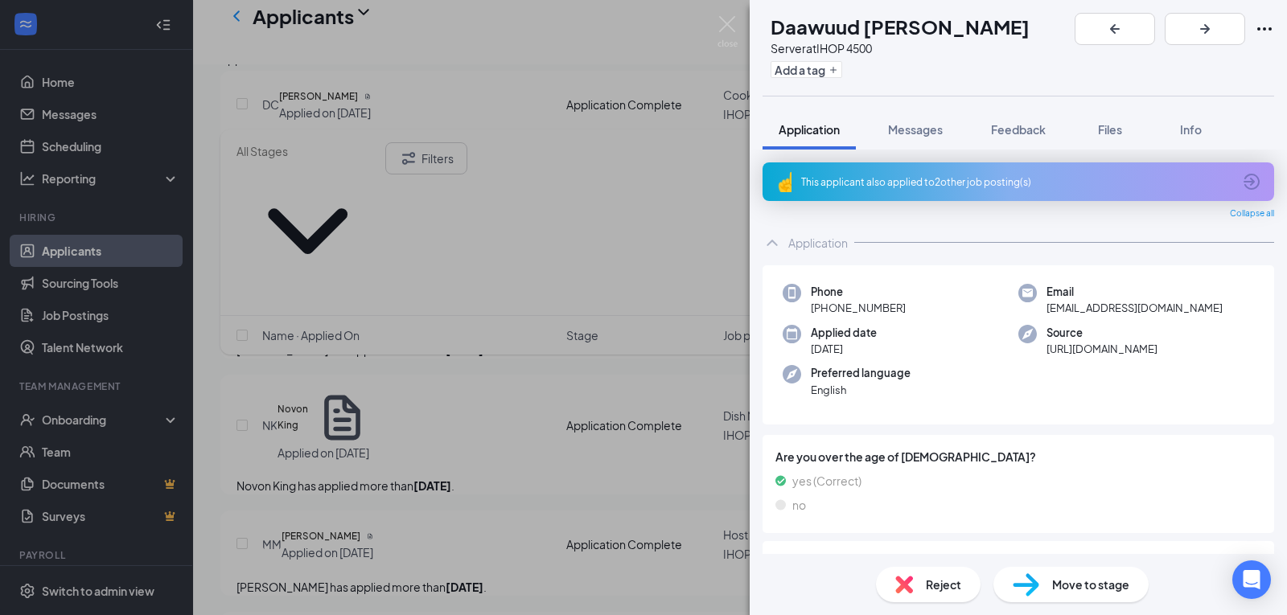
click at [487, 360] on div "DR [PERSON_NAME] [PERSON_NAME] Server at IHOP 4500 Add a tag Application Messag…" at bounding box center [643, 307] width 1287 height 615
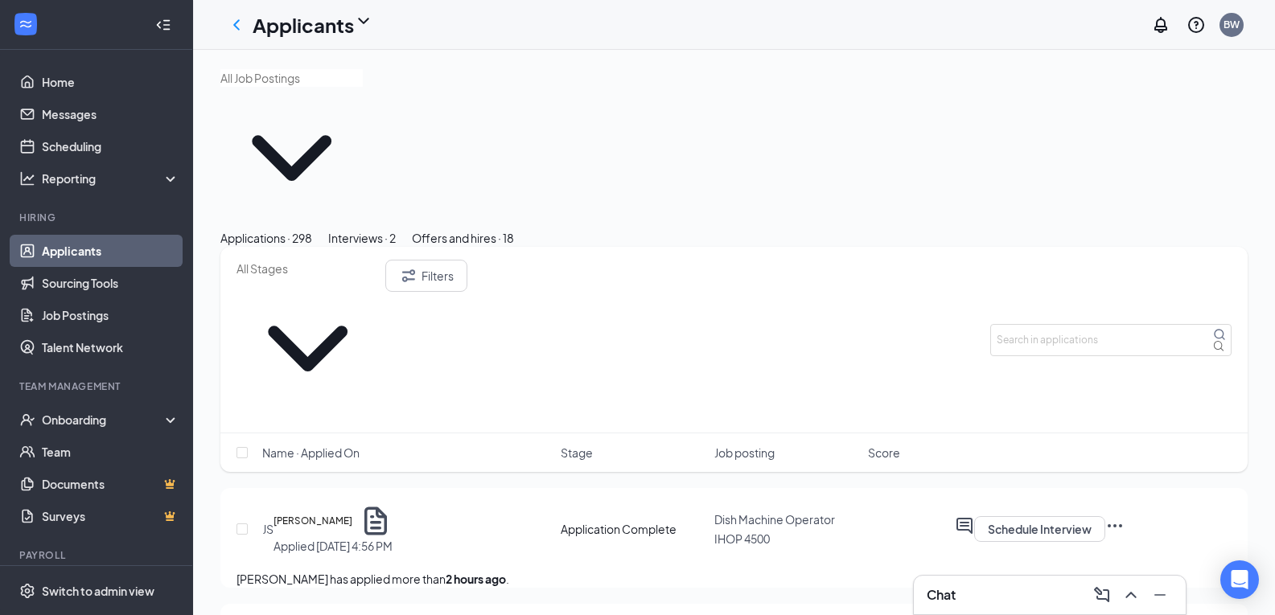
click at [1067, 600] on div "Chat" at bounding box center [1050, 595] width 246 height 26
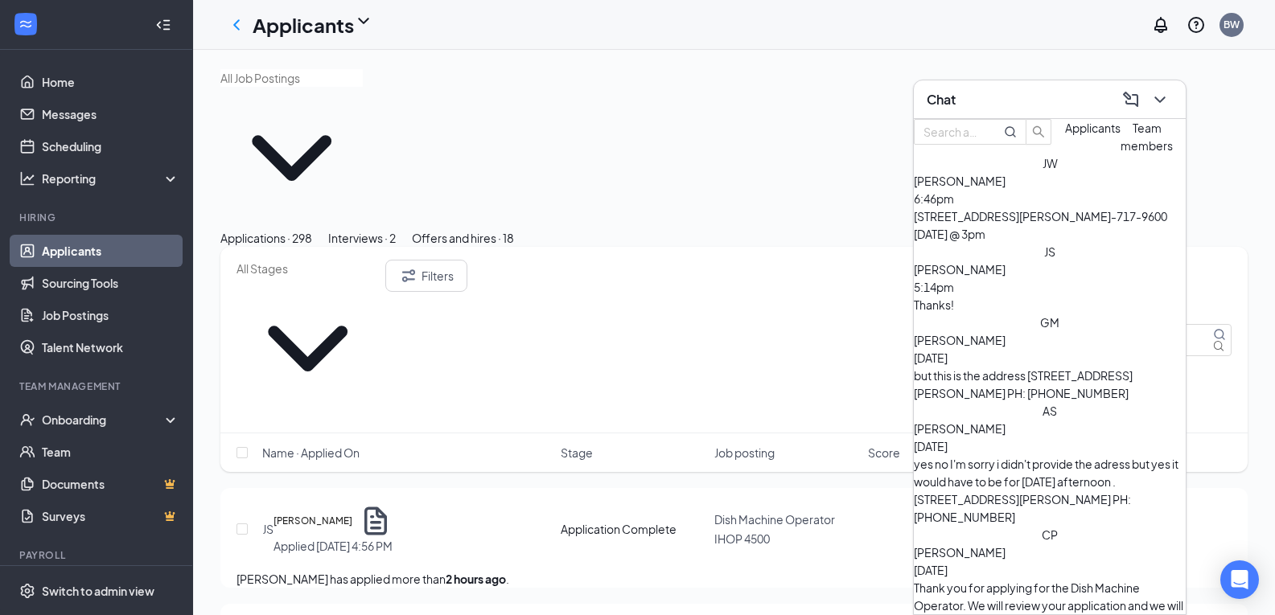
click at [1085, 208] on div "[PERSON_NAME] 6:46pm" at bounding box center [1050, 189] width 272 height 35
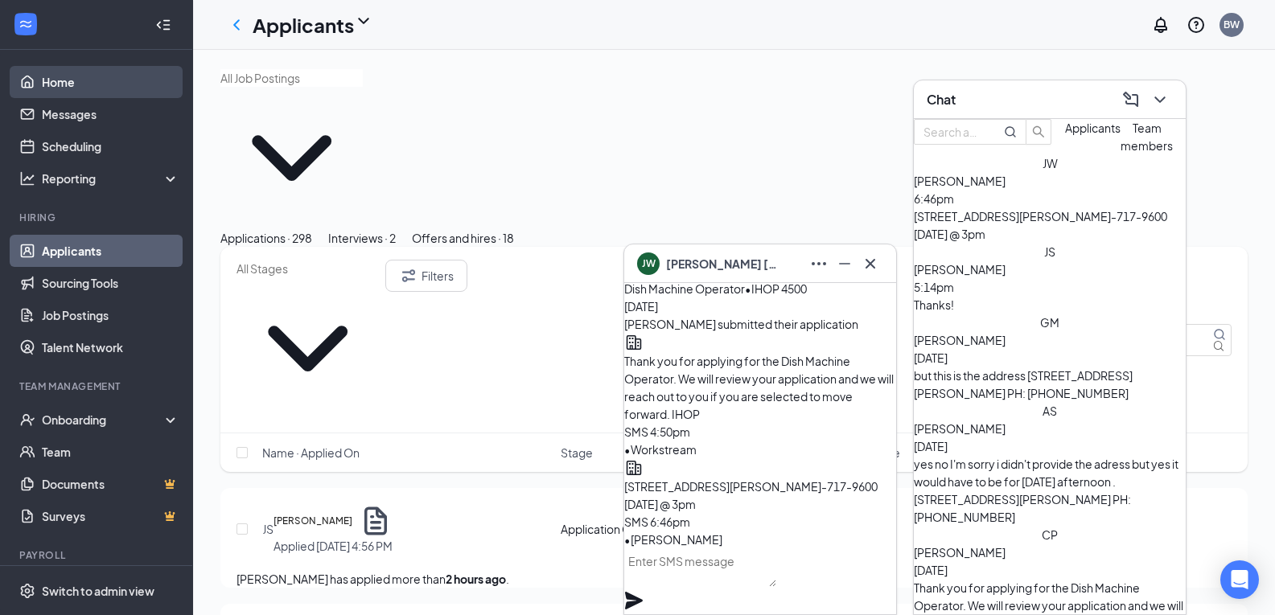
click at [52, 84] on link "Home" at bounding box center [111, 82] width 138 height 32
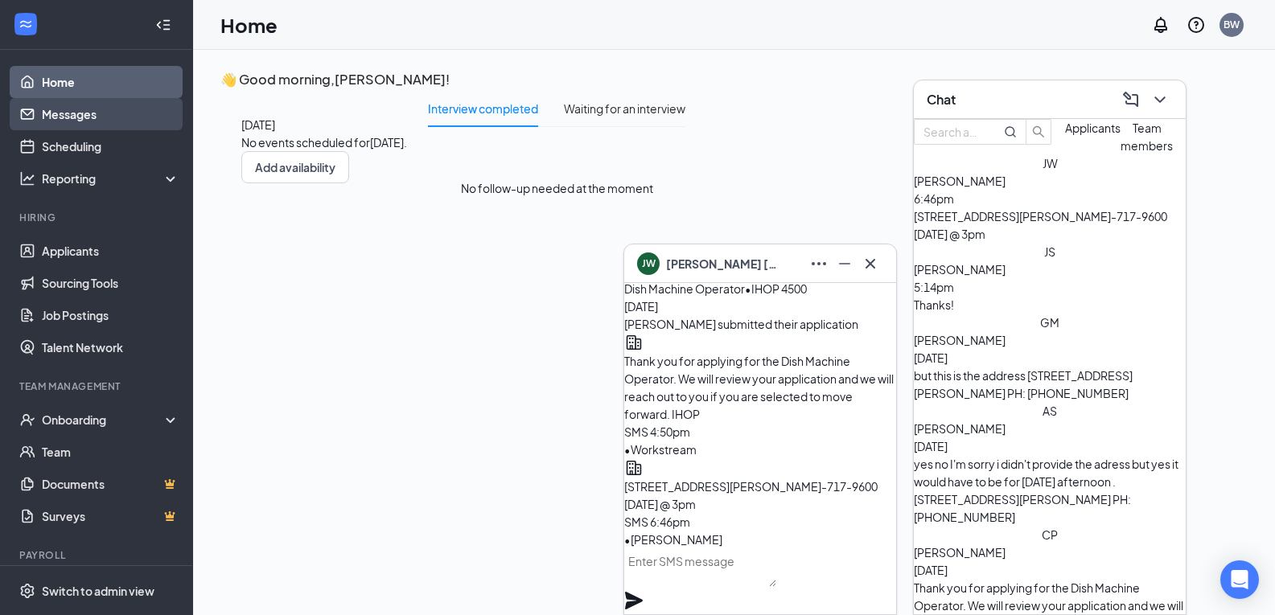
click at [104, 122] on link "Messages" at bounding box center [111, 114] width 138 height 32
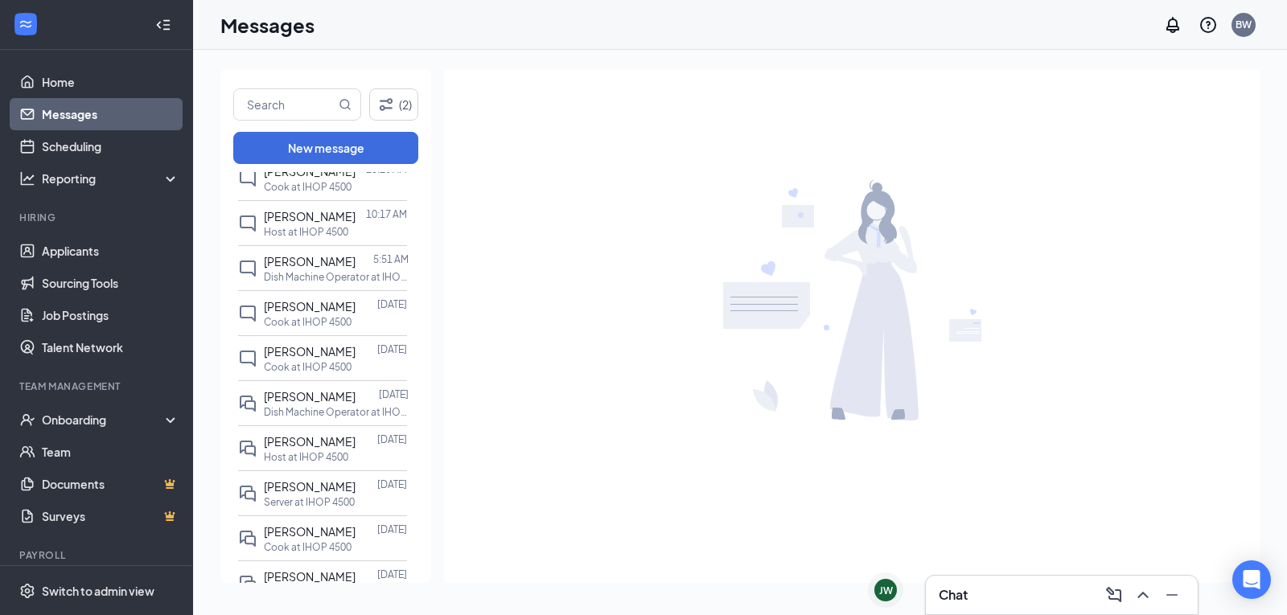
scroll to position [724, 0]
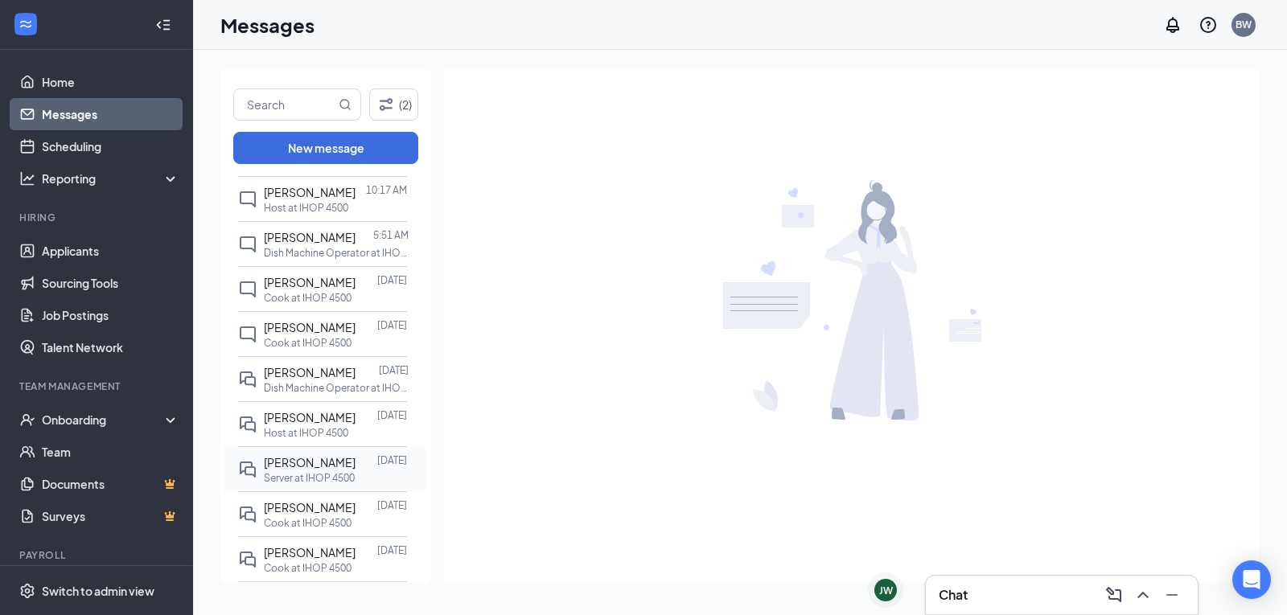
click at [313, 470] on span "[PERSON_NAME]" at bounding box center [310, 462] width 92 height 14
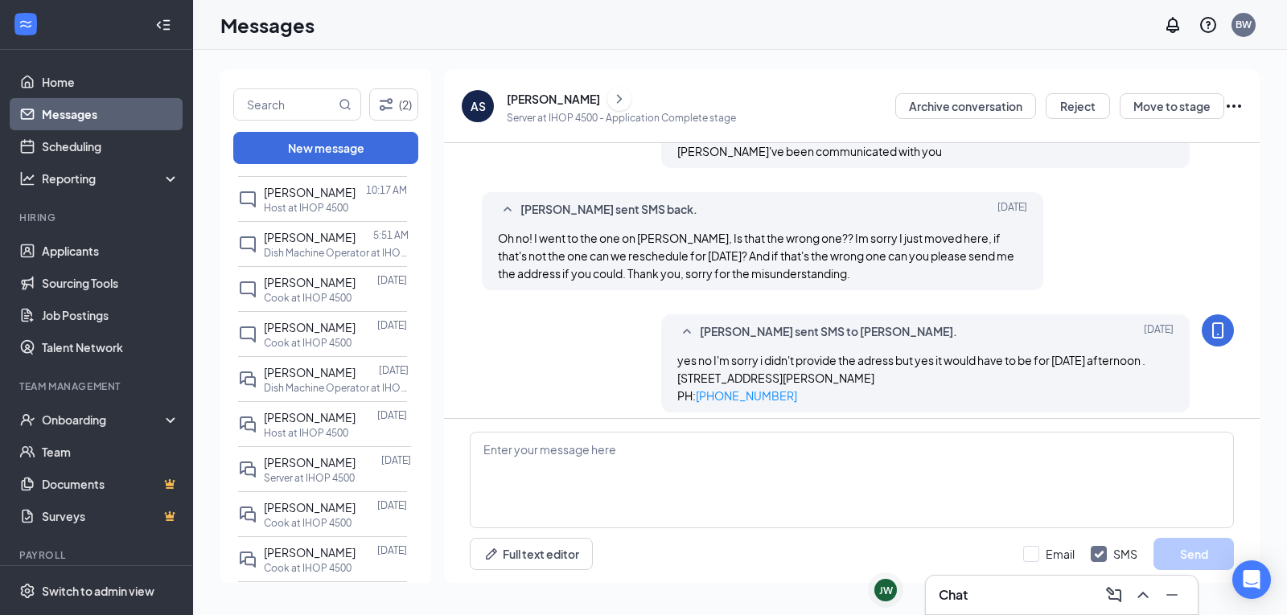
scroll to position [751, 0]
